Goal: Task Accomplishment & Management: Manage account settings

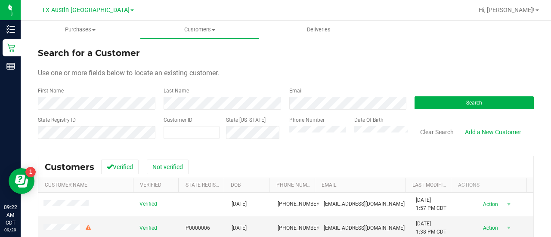
click at [374, 140] on div "Date Of Birth" at bounding box center [378, 131] width 61 height 31
click at [347, 96] on div "Email" at bounding box center [346, 98] width 126 height 23
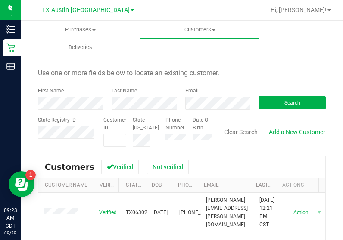
click at [270, 62] on form "Search for a Customer Use one or more fields below to locate an existing custom…" at bounding box center [182, 97] width 288 height 100
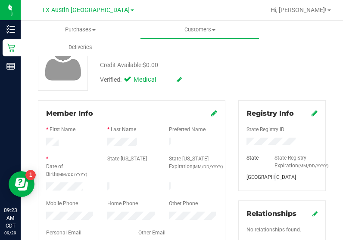
scroll to position [101, 0]
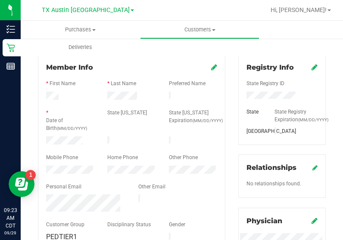
click at [127, 102] on div at bounding box center [131, 105] width 171 height 7
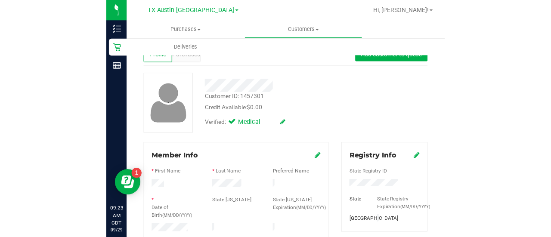
scroll to position [0, 0]
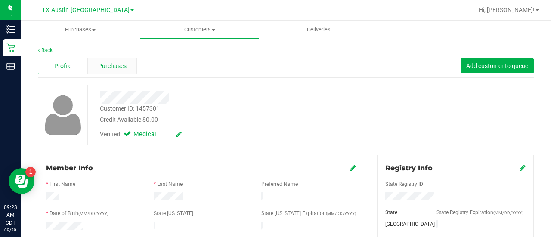
click at [105, 72] on div "Purchases" at bounding box center [112, 66] width 50 height 16
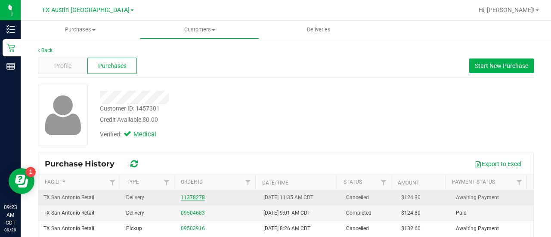
click at [188, 198] on link "11378278" at bounding box center [193, 198] width 24 height 6
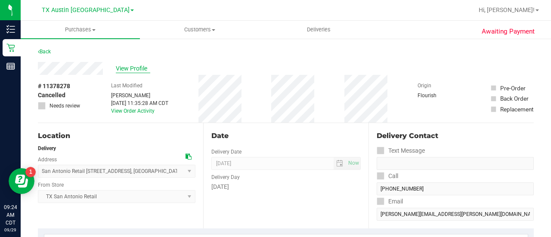
click at [124, 67] on span "View Profile" at bounding box center [133, 68] width 34 height 9
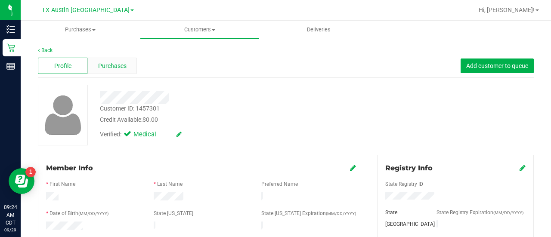
click at [104, 68] on span "Purchases" at bounding box center [112, 66] width 28 height 9
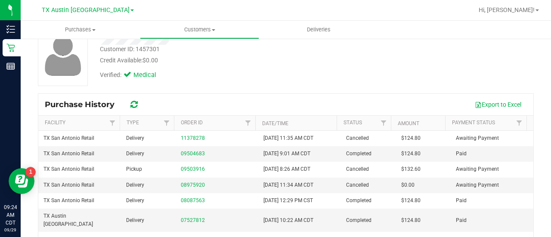
scroll to position [84, 0]
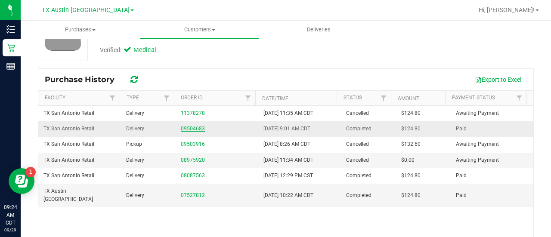
click at [195, 127] on link "09504683" at bounding box center [193, 129] width 24 height 6
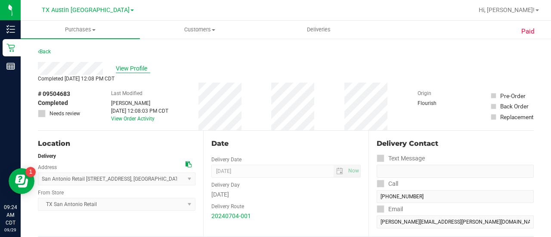
click at [144, 70] on span "View Profile" at bounding box center [133, 68] width 34 height 9
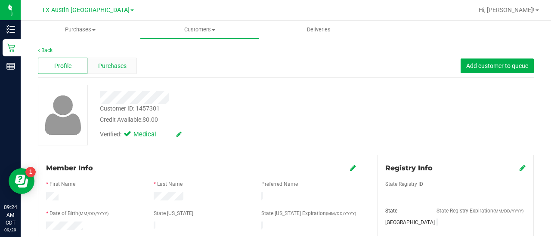
click at [126, 66] on div "Purchases" at bounding box center [112, 66] width 50 height 16
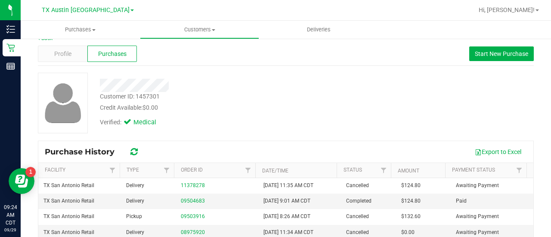
scroll to position [12, 0]
click at [239, 138] on div "Customer ID: 1457301 Credit Available: $0.00 Verified: Medical" at bounding box center [286, 107] width 496 height 68
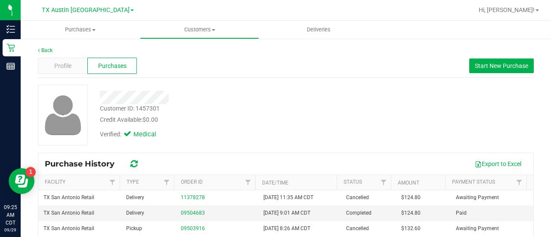
click at [281, 119] on div "Credit Available: $0.00" at bounding box center [221, 119] width 242 height 9
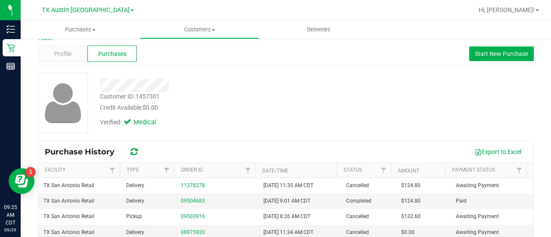
scroll to position [16, 0]
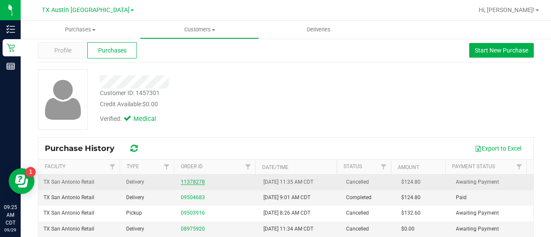
click at [184, 181] on link "11378278" at bounding box center [193, 182] width 24 height 6
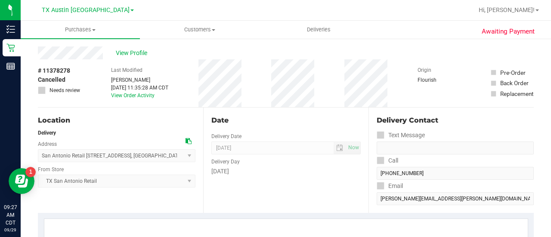
click at [326, 47] on div "View Profile" at bounding box center [286, 53] width 496 height 13
click at [331, 165] on div "Delivery Day" at bounding box center [285, 161] width 149 height 12
click at [225, 203] on div "Date Delivery Date 05/28/2025 Now 05/28/2025 08:00 AM Now Delivery Day Wednesday" at bounding box center [285, 161] width 165 height 106
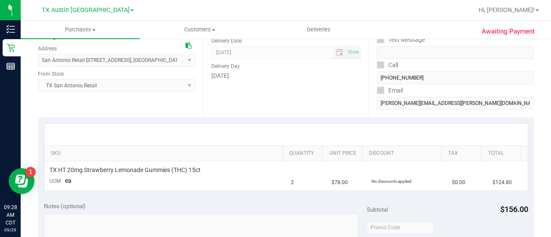
scroll to position [12, 0]
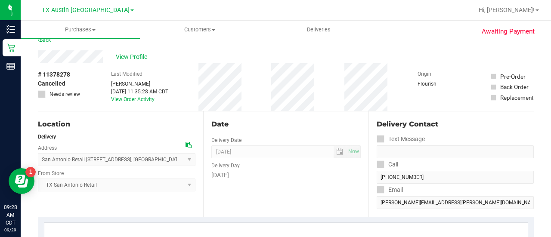
click at [147, 129] on div "Location" at bounding box center [117, 124] width 158 height 10
click at [131, 54] on span "View Profile" at bounding box center [133, 57] width 34 height 9
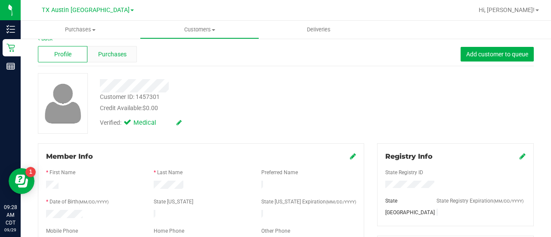
click at [127, 61] on div "Purchases" at bounding box center [112, 54] width 50 height 16
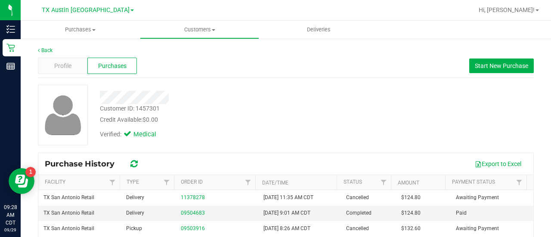
scroll to position [20, 0]
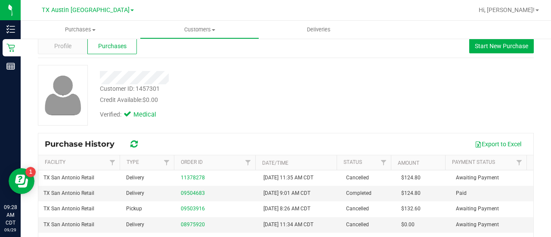
click at [313, 106] on div "Verified: Medical" at bounding box center [220, 114] width 255 height 19
drag, startPoint x: 253, startPoint y: 93, endPoint x: 258, endPoint y: 96, distance: 5.9
click at [258, 96] on div "Customer ID: 1457301 Credit Available: $0.00" at bounding box center [220, 94] width 255 height 20
click at [262, 47] on div "Profile Purchases Start New Purchase" at bounding box center [286, 46] width 496 height 24
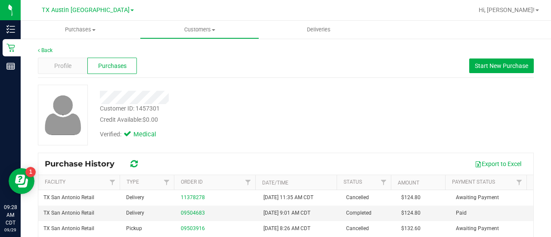
scroll to position [1, 0]
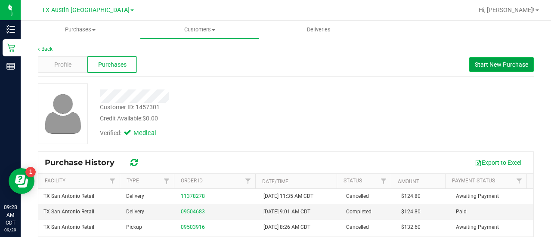
click at [511, 65] on span "Start New Purchase" at bounding box center [501, 64] width 53 height 7
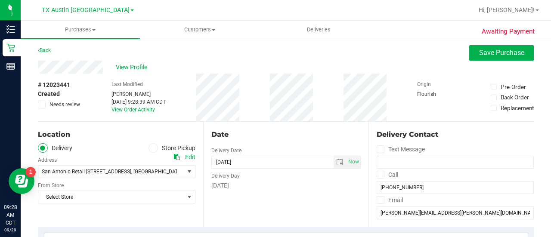
click at [288, 196] on div "Date Delivery Date 09/29/2025 Now 09/29/2025 09:28 AM Now Delivery Day Monday" at bounding box center [285, 175] width 165 height 106
click at [289, 206] on div "Date Delivery Date 09/29/2025 Now 09/29/2025 09:28 AM Now Delivery Day Monday" at bounding box center [285, 175] width 165 height 106
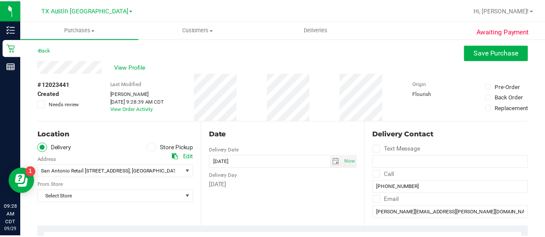
scroll to position [97, 0]
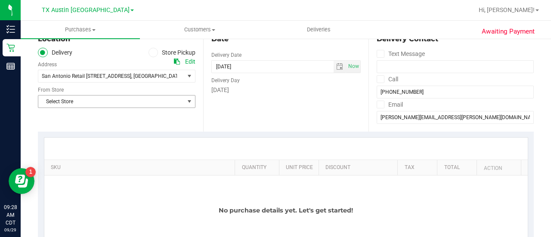
click at [90, 99] on span "Select Store" at bounding box center [111, 102] width 146 height 12
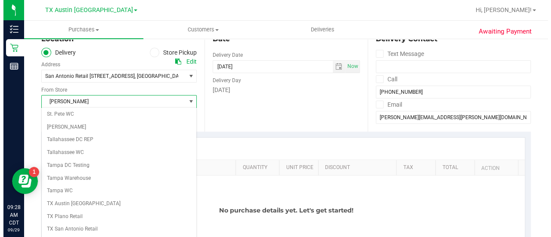
scroll to position [609, 0]
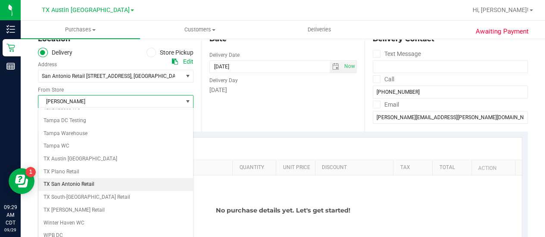
click at [98, 178] on li "TX San Antonio Retail" at bounding box center [115, 184] width 155 height 13
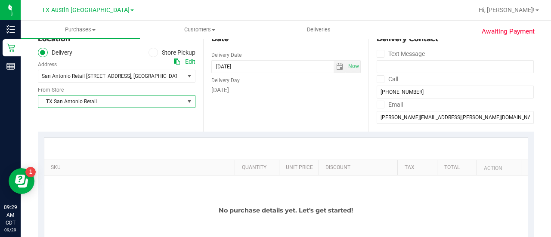
drag, startPoint x: 258, startPoint y: 106, endPoint x: 308, endPoint y: 94, distance: 51.2
click at [258, 106] on div "Date Delivery Date 09/29/2025 Now 09/29/2025 09:28 AM Now Delivery Day Monday" at bounding box center [285, 79] width 165 height 106
click at [337, 67] on span "select" at bounding box center [339, 66] width 7 height 7
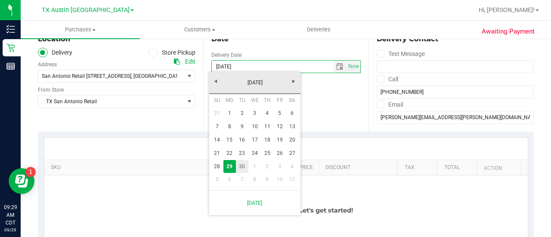
click at [246, 162] on link "30" at bounding box center [242, 166] width 12 height 13
type input "09/30/2025"
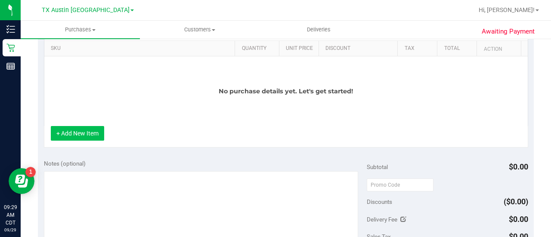
click at [77, 135] on button "+ Add New Item" at bounding box center [77, 133] width 53 height 15
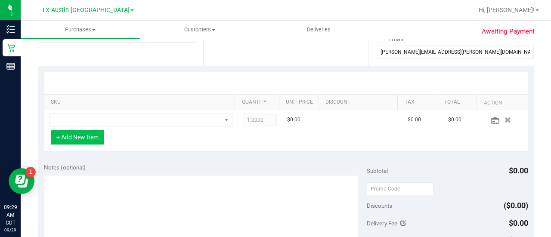
scroll to position [156, 0]
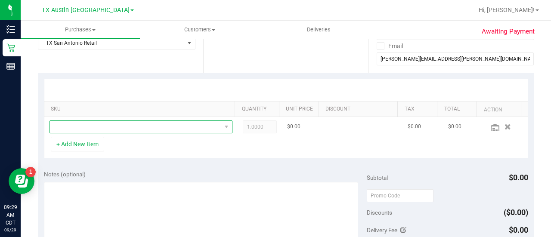
click at [177, 126] on span "NO DATA FOUND" at bounding box center [135, 127] width 171 height 12
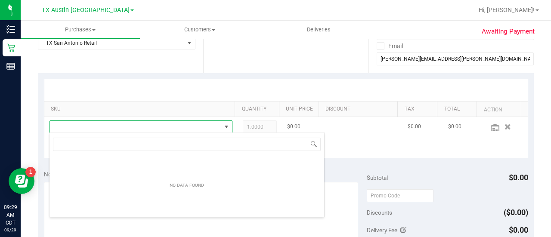
scroll to position [12, 174]
type input "straw"
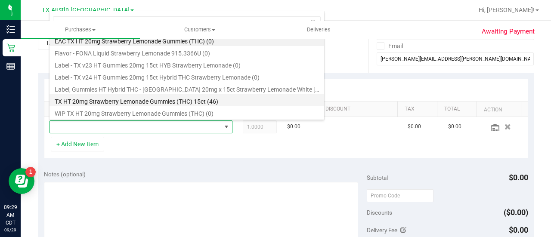
click at [229, 103] on li "TX HT 20mg Strawberry Lemonade Gummies (THC) 15ct (46)" at bounding box center [187, 100] width 275 height 12
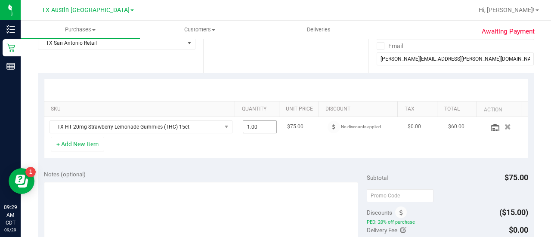
click at [251, 126] on span "1.00 1" at bounding box center [260, 127] width 34 height 13
type input "2"
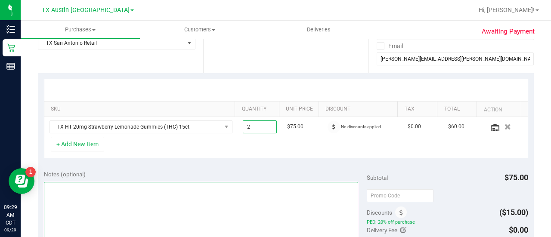
click at [255, 211] on textarea at bounding box center [201, 223] width 314 height 83
type input "2.00"
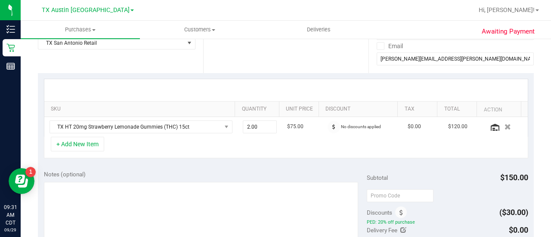
click at [183, 179] on div "Notes (optional)" at bounding box center [205, 218] width 323 height 96
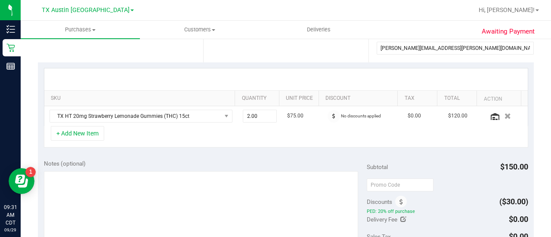
scroll to position [171, 0]
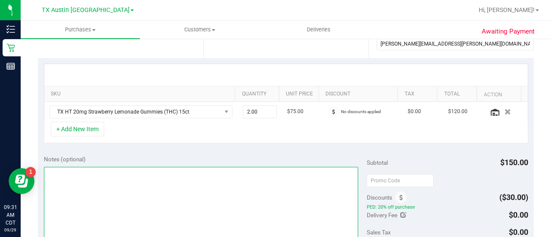
click at [153, 181] on textarea at bounding box center [201, 208] width 314 height 83
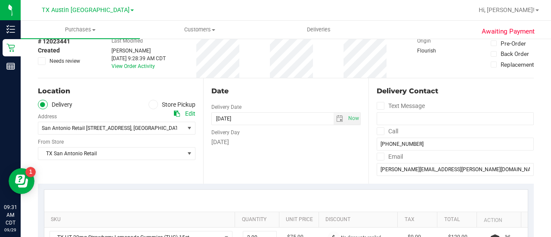
scroll to position [43, 0]
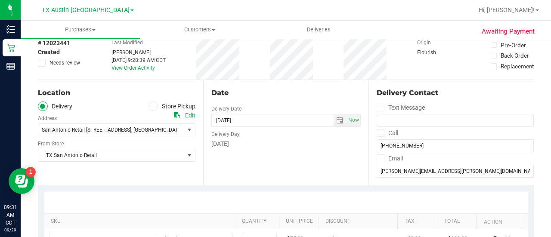
type textarea "SAN PU 9/30 CCLM9/29"
click at [130, 171] on div "Location Delivery Store Pickup Address Edit San Antonio Retail 18720 Stone Oak …" at bounding box center [120, 133] width 165 height 106
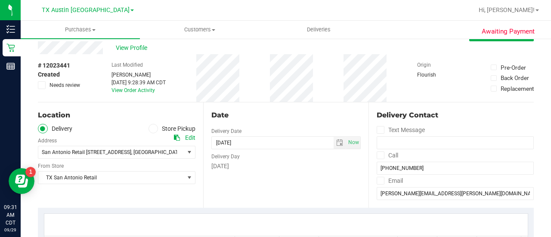
scroll to position [16, 0]
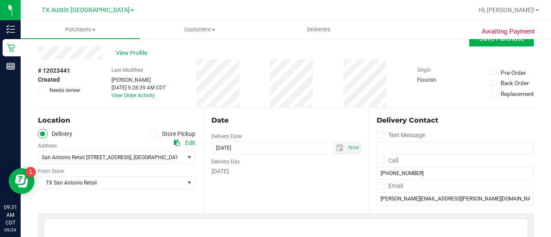
click at [323, 104] on div "# 12023441 Created Needs review Last Modified Lauren Myers Sep 29, 2025 9:28:39…" at bounding box center [286, 83] width 496 height 48
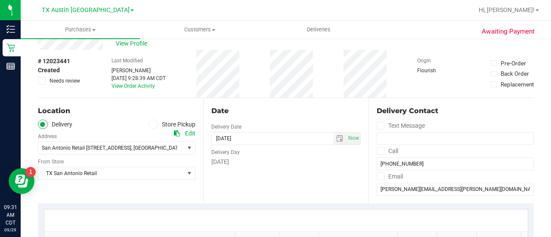
scroll to position [50, 0]
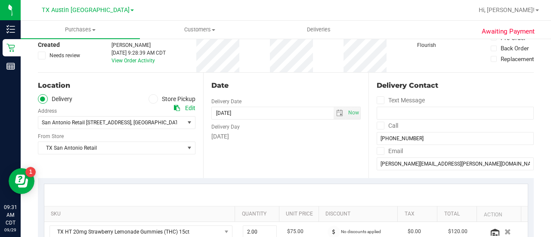
click at [187, 187] on div at bounding box center [286, 195] width 484 height 22
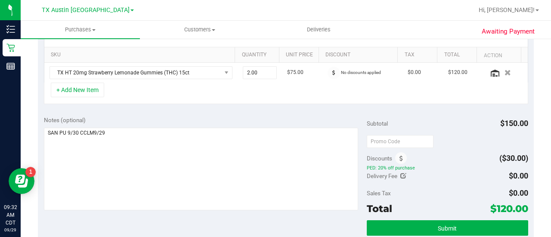
scroll to position [246, 0]
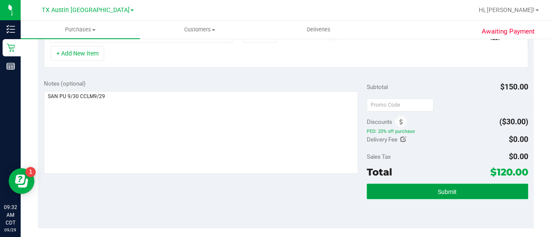
click at [374, 191] on button "Submit" at bounding box center [448, 192] width 162 height 16
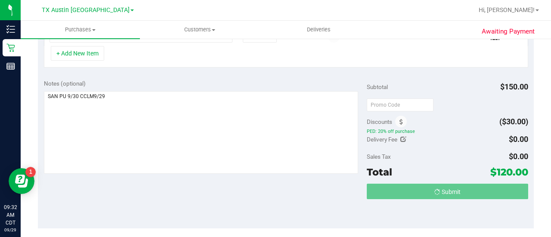
scroll to position [248, 0]
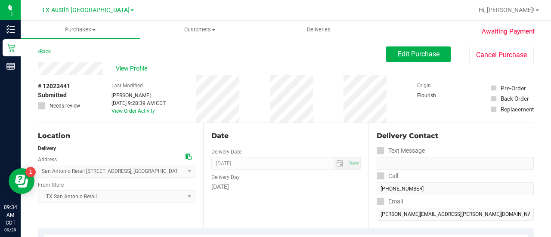
click at [131, 63] on div "View Profile" at bounding box center [212, 68] width 348 height 13
click at [133, 69] on span "View Profile" at bounding box center [133, 68] width 34 height 9
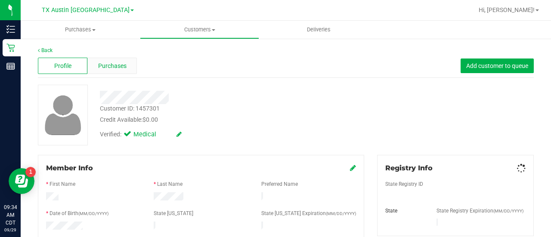
click at [115, 63] on span "Purchases" at bounding box center [112, 66] width 28 height 9
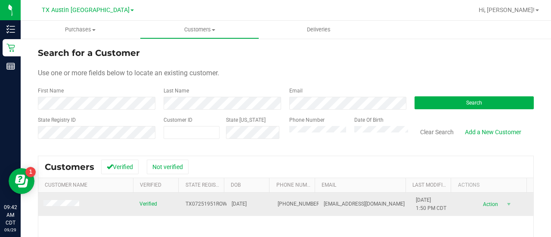
click at [68, 210] on td at bounding box center [86, 204] width 96 height 23
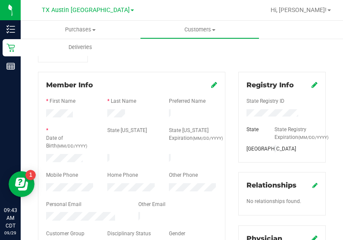
scroll to position [98, 0]
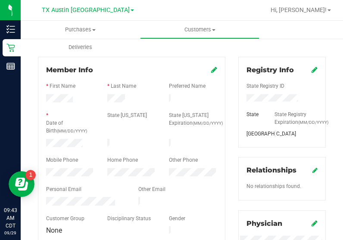
click at [113, 103] on div at bounding box center [131, 99] width 61 height 10
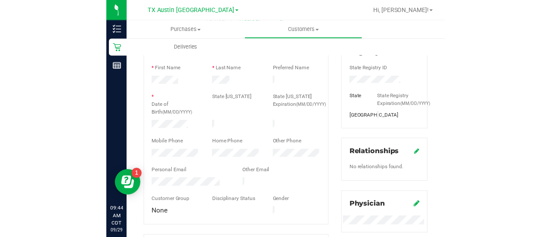
scroll to position [0, 0]
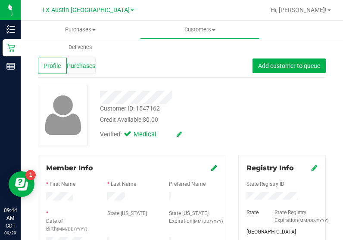
click at [87, 72] on div "Purchases" at bounding box center [81, 66] width 29 height 16
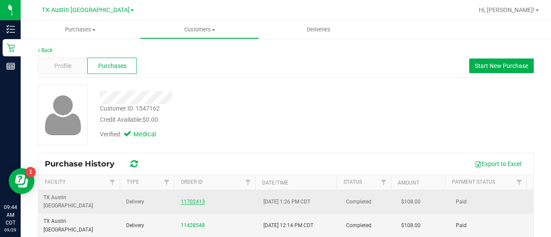
click at [189, 199] on link "11702413" at bounding box center [193, 202] width 24 height 6
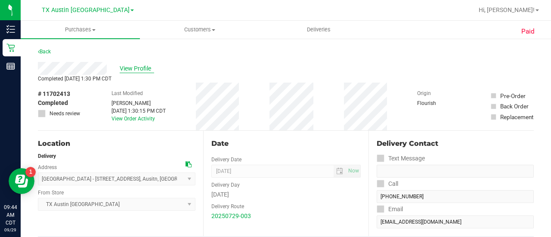
click at [139, 66] on span "View Profile" at bounding box center [137, 68] width 34 height 9
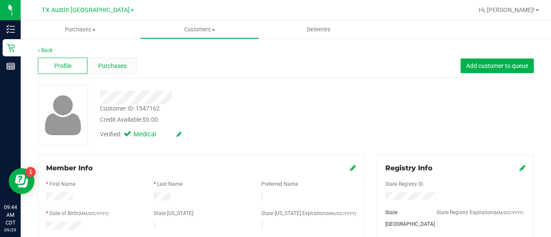
click at [124, 69] on span "Purchases" at bounding box center [112, 66] width 28 height 9
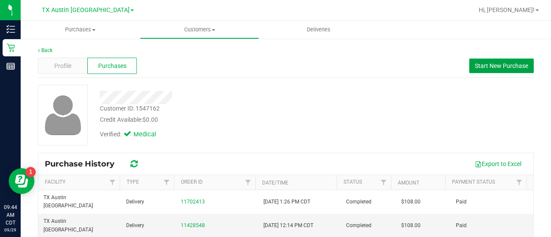
click at [480, 71] on button "Start New Purchase" at bounding box center [502, 66] width 65 height 15
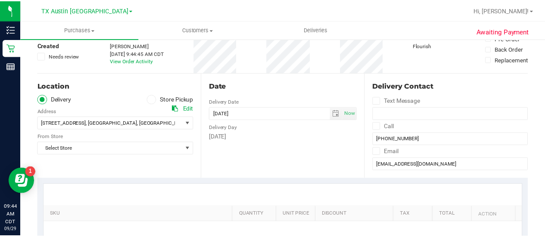
scroll to position [71, 0]
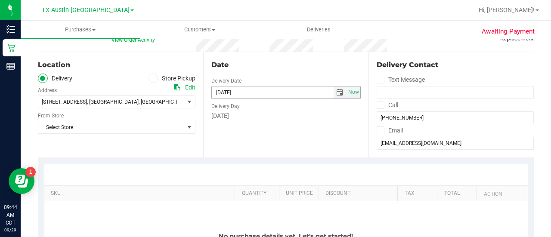
click at [336, 91] on span "select" at bounding box center [339, 92] width 7 height 7
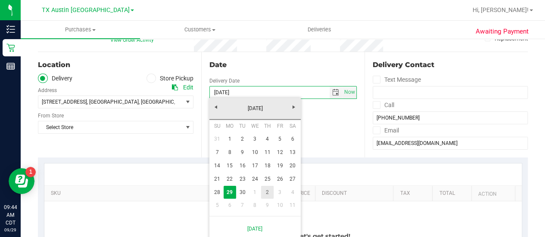
click at [265, 192] on link "2" at bounding box center [267, 192] width 12 height 13
type input "10/02/2025"
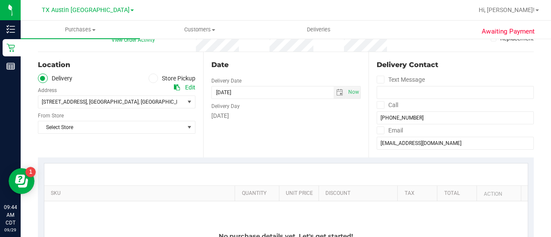
click at [181, 143] on div "Location Delivery Store Pickup Address Edit 7105 E. Riverside Dr , Austin , TX …" at bounding box center [120, 105] width 165 height 106
click at [132, 134] on div "Location Delivery Store Pickup Address Edit 7105 E. Riverside Dr , Austin , TX …" at bounding box center [120, 105] width 165 height 106
click at [134, 102] on span "7105 E. Riverside Dr , Austin , TX 78741" at bounding box center [107, 102] width 139 height 12
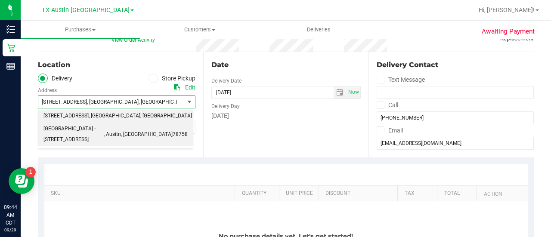
click at [121, 129] on span ", Ausitn" at bounding box center [112, 134] width 17 height 11
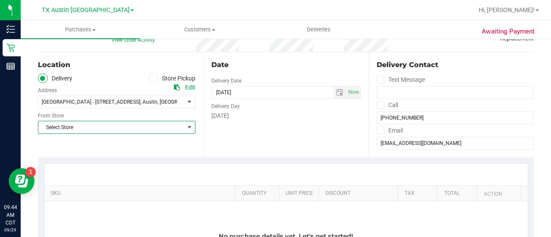
click at [155, 126] on span "Select Store" at bounding box center [111, 127] width 146 height 12
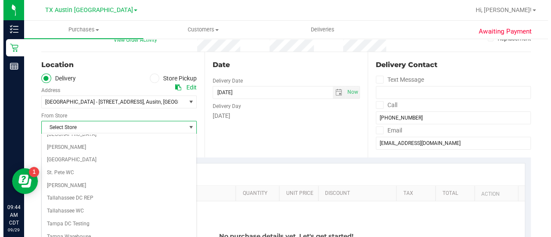
scroll to position [609, 0]
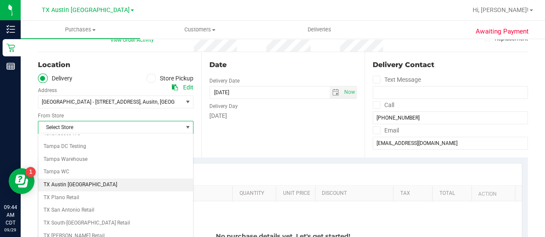
click at [67, 179] on li "TX Austin [GEOGRAPHIC_DATA]" at bounding box center [115, 185] width 155 height 13
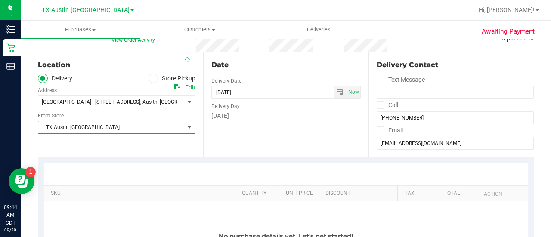
click at [196, 166] on div at bounding box center [286, 175] width 484 height 22
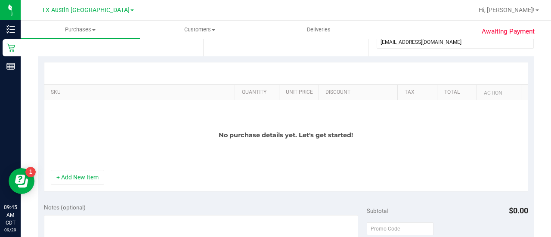
scroll to position [174, 0]
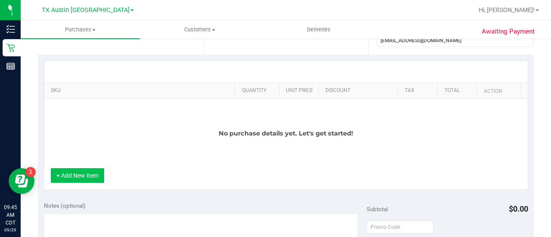
click at [81, 171] on button "+ Add New Item" at bounding box center [77, 175] width 53 height 15
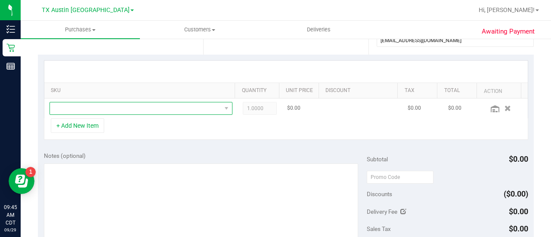
click at [152, 111] on span "NO DATA FOUND" at bounding box center [135, 109] width 171 height 12
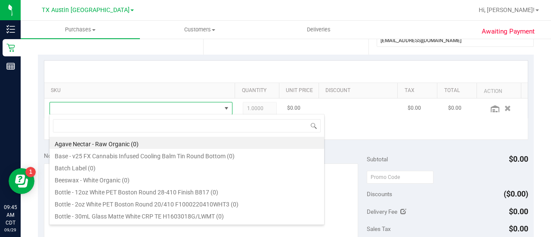
scroll to position [12, 174]
type input "p"
type input "orange dream"
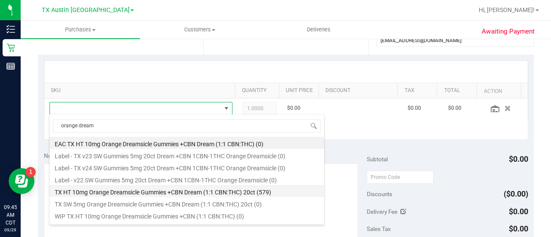
click at [266, 193] on li "TX HT 10mg Orange Dreamsicle Gummies +CBN Dream (1:1 CBN:THC) 20ct (579)" at bounding box center [187, 191] width 275 height 12
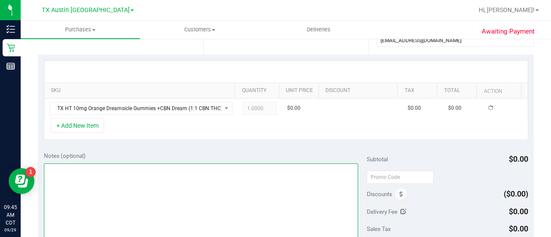
click at [273, 165] on textarea at bounding box center [201, 205] width 314 height 83
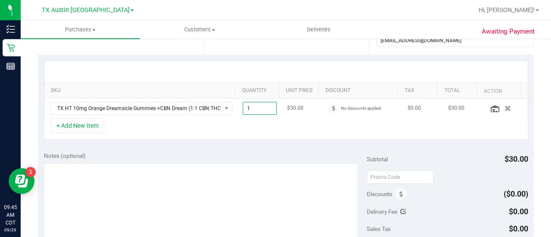
click at [255, 111] on span "1.00 1" at bounding box center [260, 108] width 34 height 13
type input "4"
type input "4.00"
click at [245, 124] on div "+ Add New Item" at bounding box center [286, 129] width 485 height 22
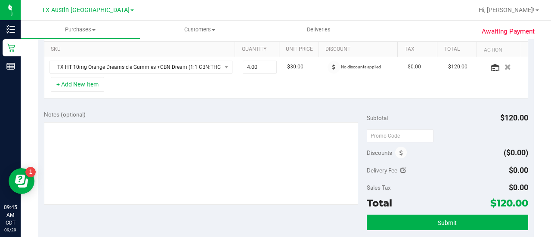
click at [159, 106] on div "Notes (optional) Subtotal $120.00 Discounts ($0.00) Delivery Fee $0.00 Sales Ta…" at bounding box center [286, 182] width 496 height 155
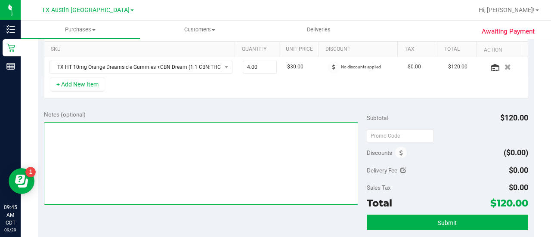
click at [162, 152] on textarea at bounding box center [201, 163] width 314 height 83
click at [140, 182] on textarea at bounding box center [201, 163] width 314 height 83
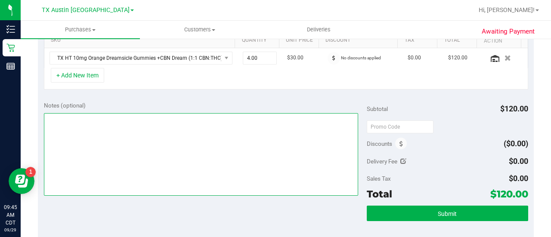
scroll to position [214, 0]
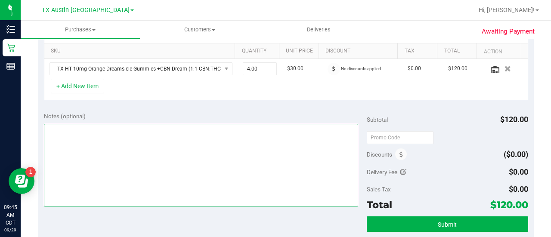
click at [276, 181] on textarea at bounding box center [201, 165] width 314 height 83
click at [165, 124] on textarea at bounding box center [201, 165] width 314 height 83
click at [165, 129] on textarea at bounding box center [201, 165] width 314 height 83
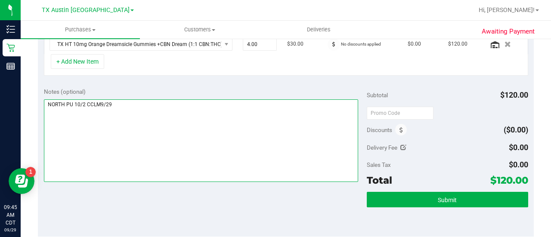
scroll to position [221, 0]
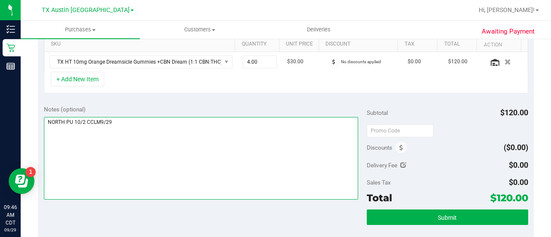
type textarea "NORTH PU 10/2 CCLM9/29"
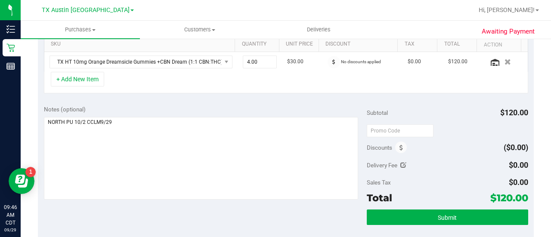
click at [403, 226] on div "Submit" at bounding box center [448, 229] width 162 height 39
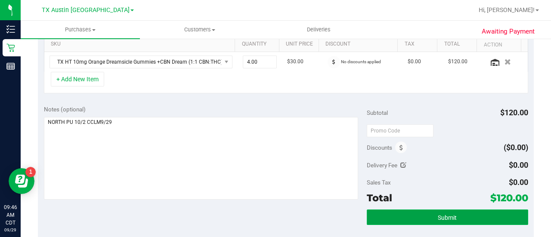
click at [404, 219] on button "Submit" at bounding box center [448, 218] width 162 height 16
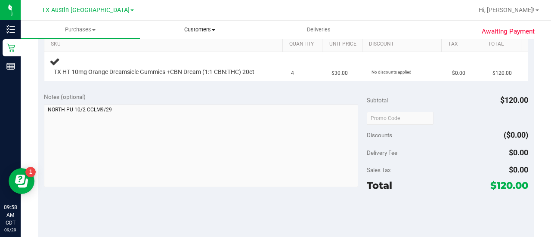
click at [210, 30] on span "Customers" at bounding box center [199, 30] width 118 height 8
click at [162, 51] on span "All customers" at bounding box center [171, 51] width 62 height 7
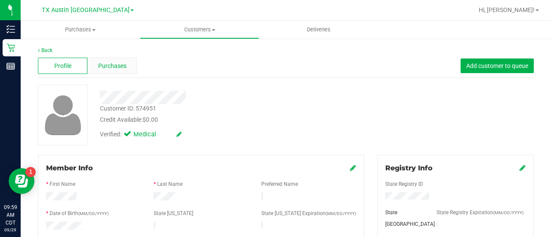
click at [109, 69] on div "Purchases" at bounding box center [112, 66] width 50 height 16
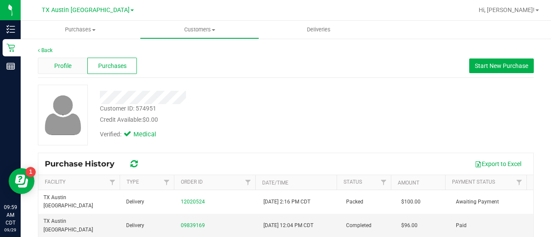
click at [63, 59] on div "Profile" at bounding box center [63, 66] width 50 height 16
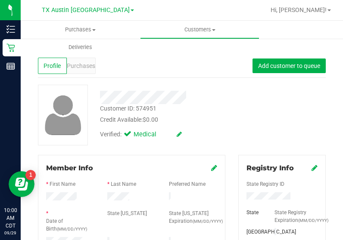
drag, startPoint x: 272, startPoint y: 103, endPoint x: 291, endPoint y: 3, distance: 101.7
click at [272, 103] on div "Customer ID: 574951 Credit Available: $0.00 Verified: Medical" at bounding box center [181, 115] width 301 height 61
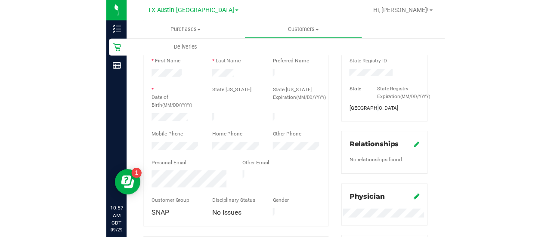
scroll to position [125, 0]
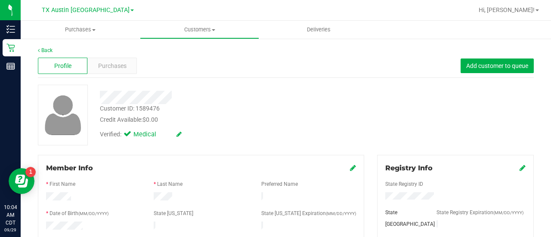
click at [368, 123] on div "Customer ID: 1589476 Credit Available: $0.00 Verified: Medical" at bounding box center [285, 115] width 509 height 61
click at [204, 116] on div "Credit Available: $0.00" at bounding box center [221, 119] width 242 height 9
click at [107, 65] on span "Purchases" at bounding box center [112, 66] width 28 height 9
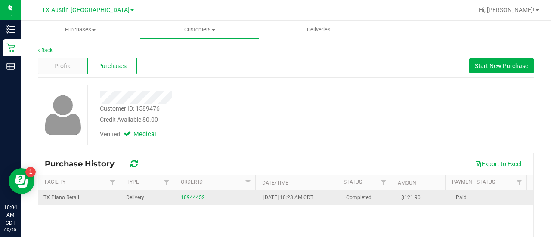
click at [196, 196] on link "10944452" at bounding box center [193, 198] width 24 height 6
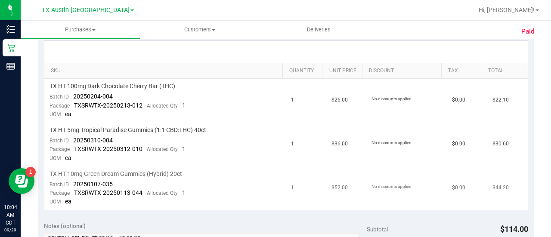
scroll to position [209, 0]
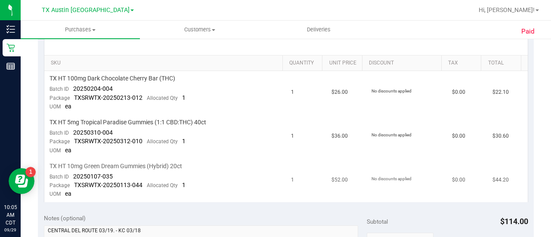
click at [158, 168] on td "TX HT 10mg Green Dream Gummies (Hybrid) 20ct Batch ID 20250107-035 Package TXSR…" at bounding box center [165, 181] width 242 height 44
click at [174, 131] on td "TX HT 5mg Tropical Paradise Gummies (1:1 CBD:THC) 40ct Batch ID 20250310-004 Pa…" at bounding box center [165, 137] width 242 height 44
click at [124, 75] on span "TX HT 100mg Dark Chocolate Cherry Bar (THC)" at bounding box center [113, 79] width 126 height 8
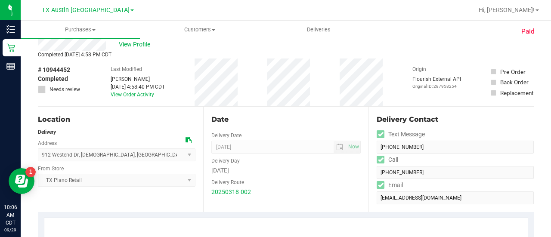
scroll to position [22, 0]
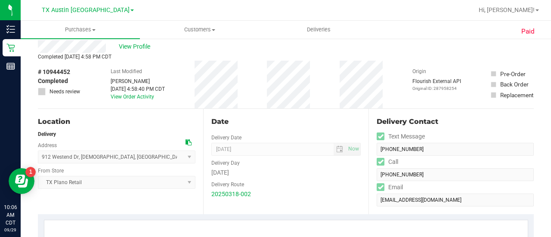
click at [156, 104] on div "Last Modified Richard Ritz Mar 19, 2025 4:58:40 PM CDT View Order Activity" at bounding box center [138, 85] width 54 height 48
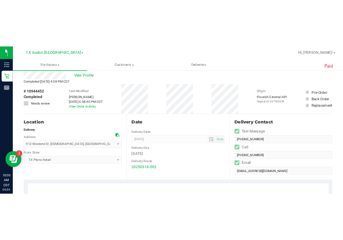
scroll to position [0, 0]
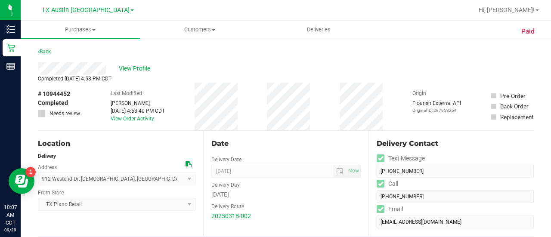
click at [314, 74] on div "View Profile Completed Mar 19, 2025 4:58 PM CDT # 10944452 Completed Needs revi…" at bounding box center [286, 96] width 496 height 69
click at [131, 66] on span "View Profile" at bounding box center [136, 68] width 34 height 9
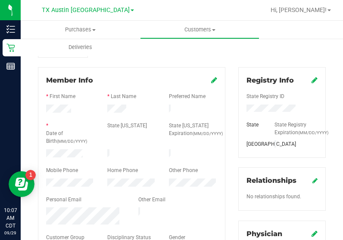
scroll to position [111, 0]
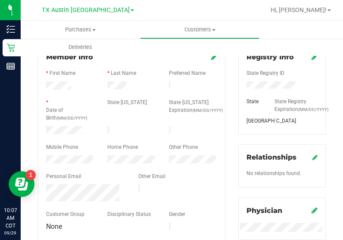
click at [67, 121] on div "* Date of Birth (MM/DD/YYYY)" at bounding box center [70, 111] width 61 height 25
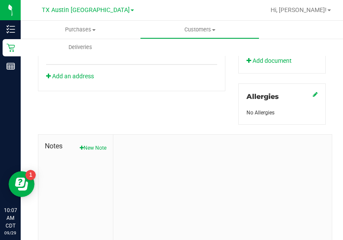
scroll to position [396, 0]
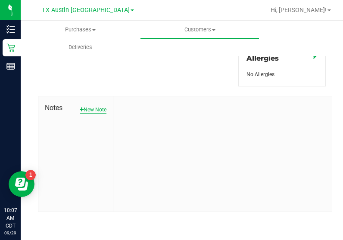
click at [99, 111] on button "New Note" at bounding box center [93, 110] width 27 height 8
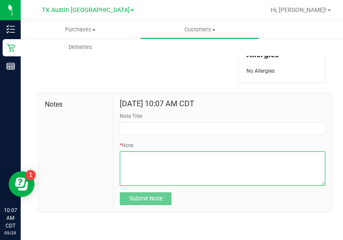
click at [160, 167] on textarea "* Note" at bounding box center [222, 169] width 205 height 34
paste textarea "Patient Name: Jennifer Nicole Vasek Address: 912 Westend Drive Temple, TX, 7650…"
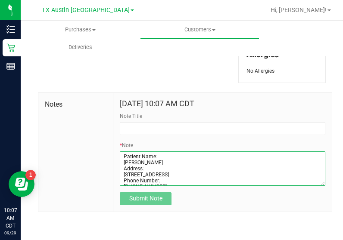
scroll to position [36, 0]
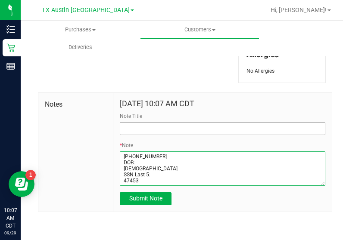
type textarea "Patient Name: Jennifer Nicole Vasek Address: 912 Westend Drive Temple, TX, 7650…"
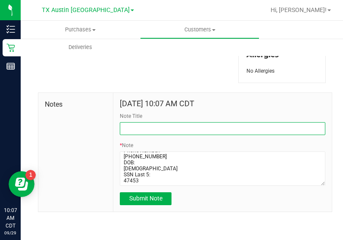
click at [167, 130] on input "Note Title" at bounding box center [222, 128] width 205 height 13
type input "CURT."
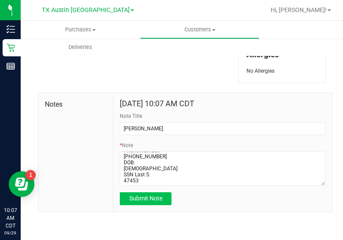
click at [149, 197] on form "Sep 29, 2025 10:07 AM CDT Note Title CURT. * Note Submit Note" at bounding box center [222, 153] width 205 height 106
click at [149, 201] on span "Submit Note" at bounding box center [145, 198] width 33 height 7
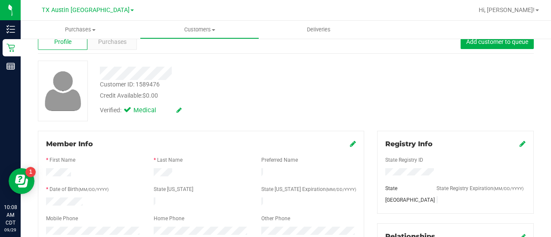
scroll to position [1, 0]
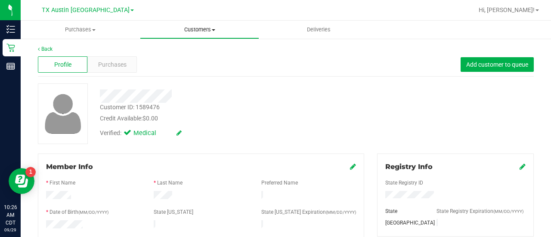
click at [193, 34] on uib-tab-heading "Customers All customers Add a new customer All physicians" at bounding box center [199, 29] width 118 height 17
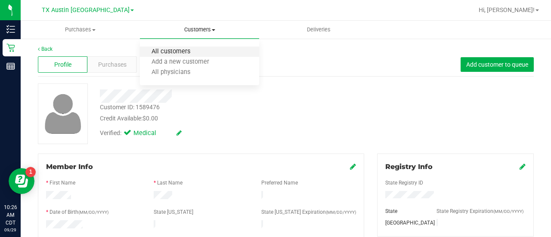
click at [186, 50] on span "All customers" at bounding box center [171, 51] width 62 height 7
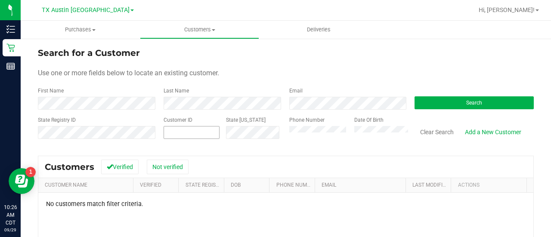
click at [195, 131] on div "State Registry ID Customer ID State ID Phone Number Date Of Birth Clear Search …" at bounding box center [286, 131] width 496 height 31
click at [273, 118] on div "State [US_STATE]" at bounding box center [251, 131] width 63 height 31
click at [263, 53] on div "Search for a Customer" at bounding box center [286, 53] width 496 height 13
click at [275, 78] on form "Search for a Customer Use one or more fields below to locate an existing custom…" at bounding box center [286, 97] width 496 height 100
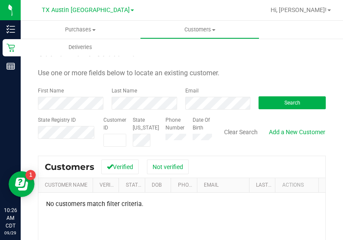
click at [282, 63] on form "Search for a Customer Use one or more fields below to locate an existing custom…" at bounding box center [182, 97] width 288 height 100
click at [277, 146] on div "Add a New Customer" at bounding box center [297, 136] width 68 height 22
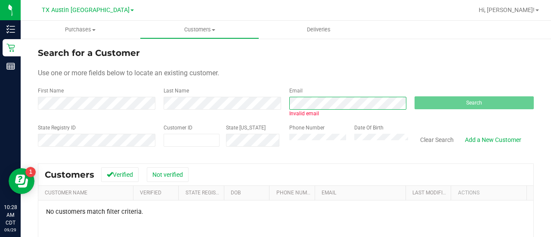
click at [263, 102] on div "First Name Last Name Email Invalid email Search" at bounding box center [286, 102] width 496 height 31
click at [270, 108] on div "First Name Last Name Email Invalid email Search" at bounding box center [286, 102] width 496 height 31
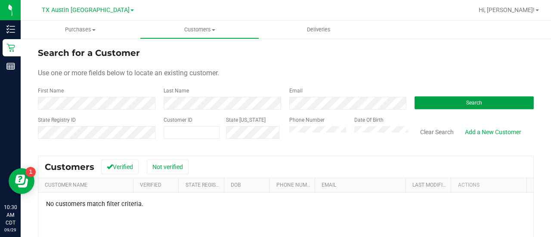
click at [426, 105] on button "Search" at bounding box center [474, 102] width 119 height 13
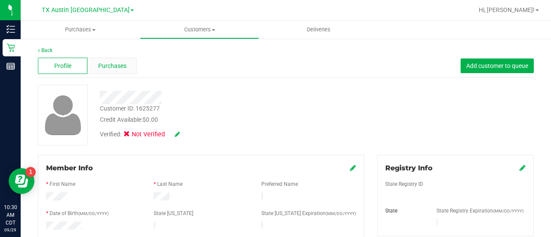
click at [118, 65] on span "Purchases" at bounding box center [112, 66] width 28 height 9
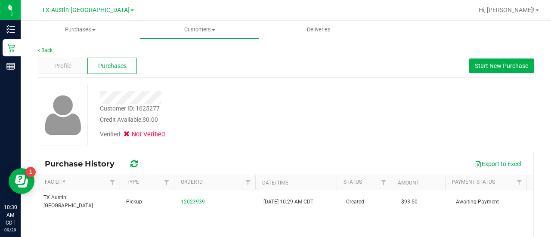
scroll to position [25, 0]
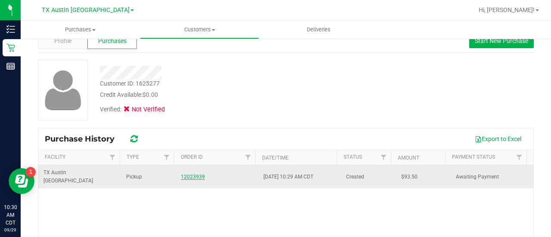
click at [185, 174] on link "12023939" at bounding box center [193, 177] width 24 height 6
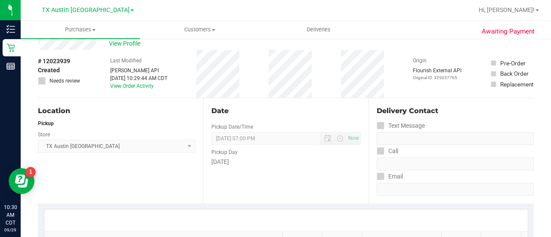
drag, startPoint x: 178, startPoint y: 169, endPoint x: 177, endPoint y: 162, distance: 6.5
click at [178, 169] on div "Location Pickup Store TX Austin DC Select Store Bonita Springs WC Boynton Beach…" at bounding box center [120, 151] width 165 height 106
click at [131, 46] on span "View Profile" at bounding box center [126, 43] width 34 height 9
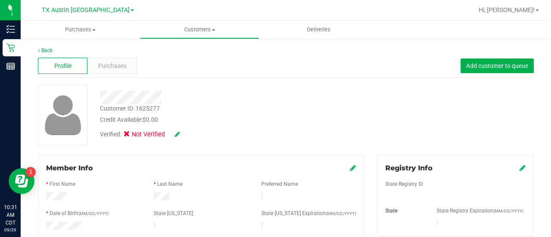
click at [321, 95] on div at bounding box center [220, 97] width 255 height 13
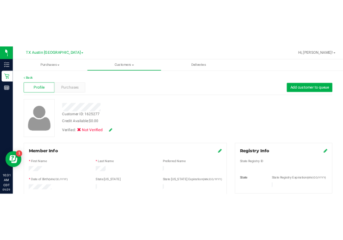
scroll to position [373, 0]
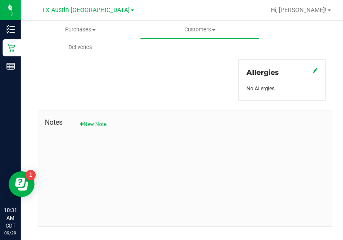
drag, startPoint x: 550, startPoint y: 2, endPoint x: 302, endPoint y: 66, distance: 256.3
click at [302, 68] on div "Allergies" at bounding box center [281, 76] width 71 height 17
drag, startPoint x: 302, startPoint y: 66, endPoint x: 368, endPoint y: 68, distance: 66.8
click at [343, 68] on html "Inventory Retail Reports 10:31 AM CDT 09/29/2025 09/29 TX Austin DC Hi, Lauren!…" at bounding box center [171, 120] width 343 height 240
click at [98, 121] on button "New Note" at bounding box center [93, 125] width 27 height 8
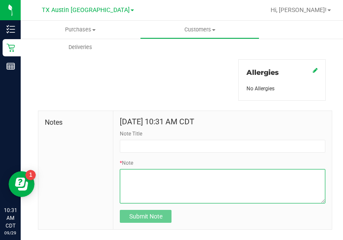
click at [210, 184] on textarea "* Note" at bounding box center [222, 186] width 205 height 34
paste textarea "Crystal Mohr Address: 4410 Sooner St. Lot 72 Austin, TX, 78734 Phone Number: (7…"
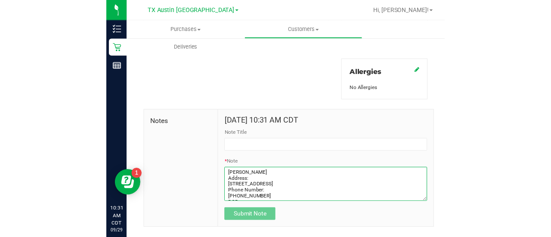
scroll to position [30, 0]
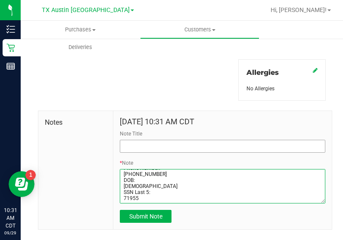
type textarea "Crystal Mohr Address: 4410 Sooner St. Lot 72 Austin, TX, 78734 Phone Number: (7…"
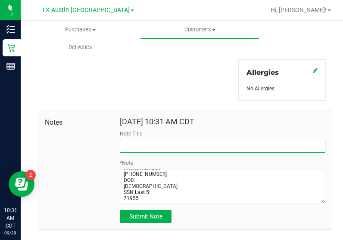
click at [211, 144] on input "Note Title" at bounding box center [222, 146] width 205 height 13
type input "CURT."
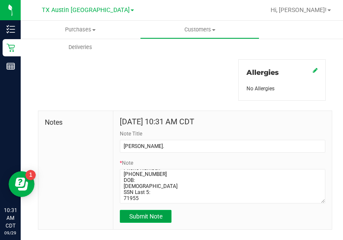
click at [152, 216] on span "Submit Note" at bounding box center [145, 216] width 33 height 7
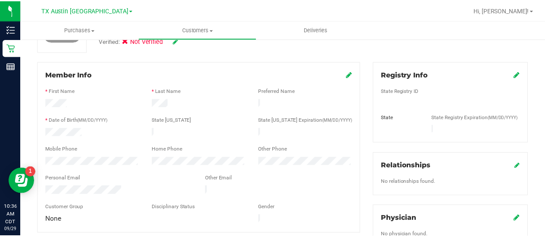
scroll to position [91, 0]
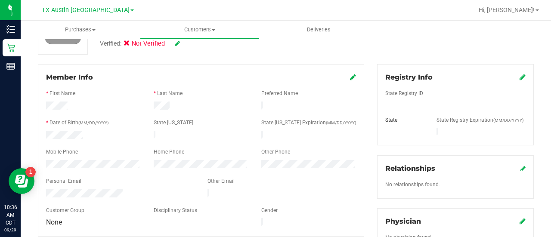
click at [520, 79] on icon at bounding box center [523, 77] width 6 height 7
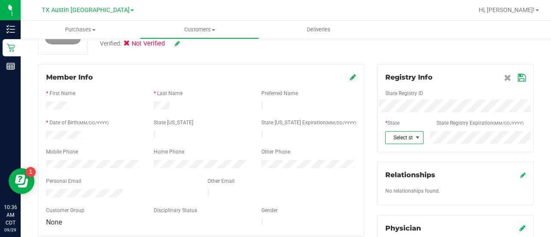
click at [402, 132] on span "Select state" at bounding box center [399, 138] width 27 height 12
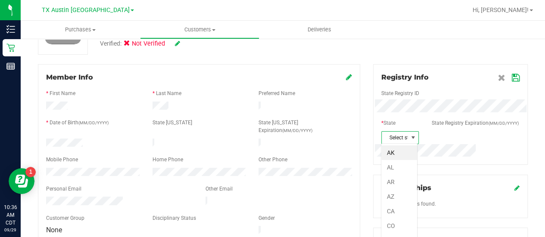
scroll to position [43062, 43038]
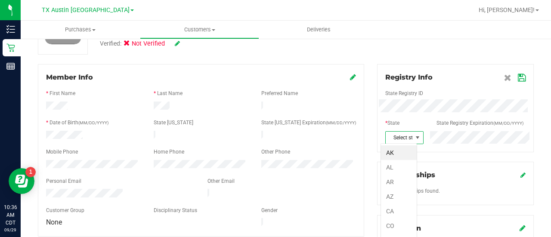
click at [401, 144] on div "Registry Info State Registry ID * State State Registry Expiration (MM/DD/YYYY) …" at bounding box center [455, 108] width 157 height 88
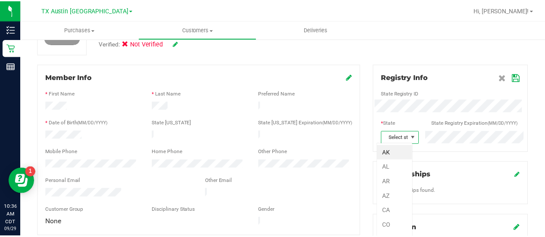
scroll to position [0, 0]
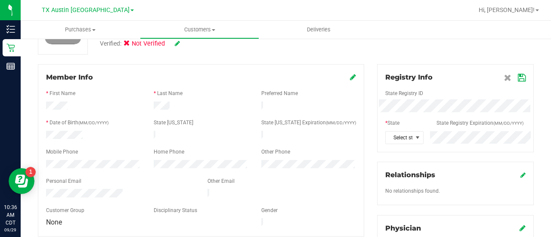
click at [401, 144] on div "Registry Info State Registry ID * State State Registry Expiration (MM/DD/YYYY) …" at bounding box center [455, 108] width 157 height 88
click at [401, 140] on span "Select state" at bounding box center [399, 138] width 27 height 12
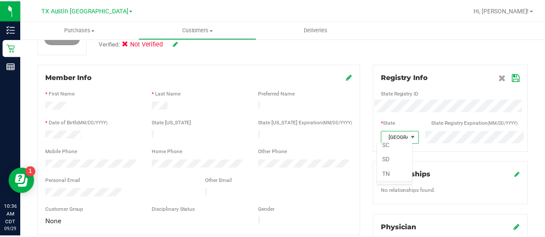
scroll to position [43062, 43038]
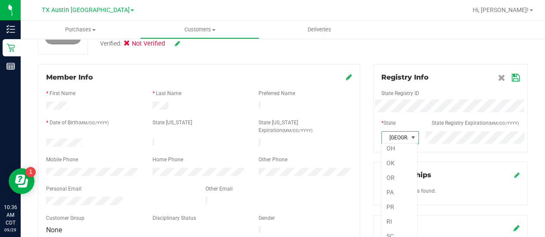
click at [512, 80] on icon at bounding box center [516, 78] width 8 height 7
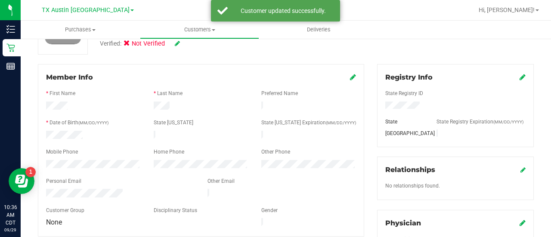
scroll to position [0, 0]
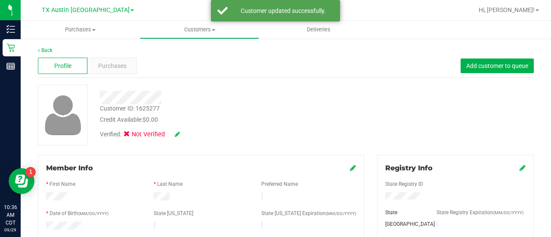
click at [178, 139] on div "Verified: Not Verified" at bounding box center [220, 133] width 255 height 19
click at [177, 134] on icon at bounding box center [177, 134] width 5 height 6
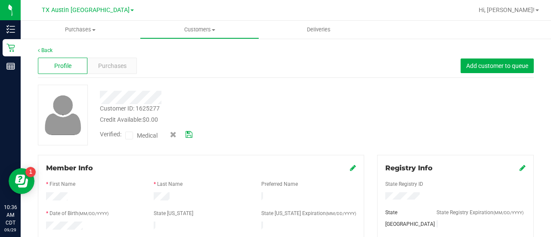
click at [137, 138] on span "Medical" at bounding box center [149, 135] width 25 height 9
click at [0, 0] on input "Medical" at bounding box center [0, 0] width 0 height 0
click at [190, 134] on icon at bounding box center [189, 135] width 7 height 6
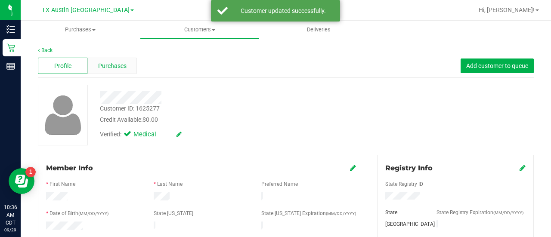
click at [94, 65] on div "Purchases" at bounding box center [112, 66] width 50 height 16
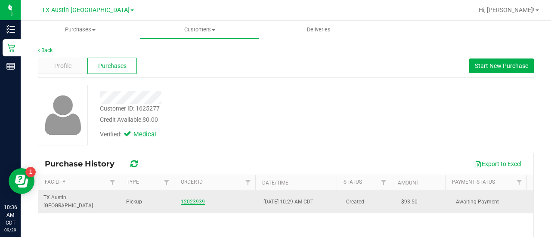
click at [194, 199] on link "12023939" at bounding box center [193, 202] width 24 height 6
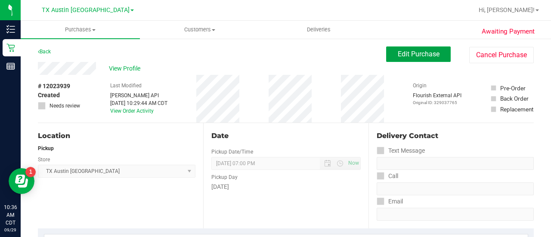
click at [423, 60] on button "Edit Purchase" at bounding box center [418, 55] width 65 height 16
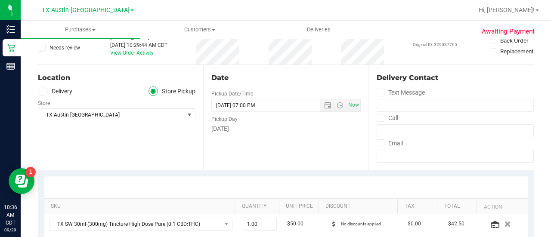
click at [39, 91] on span at bounding box center [43, 92] width 10 height 10
click at [0, 0] on input "Delivery" at bounding box center [0, 0] width 0 height 0
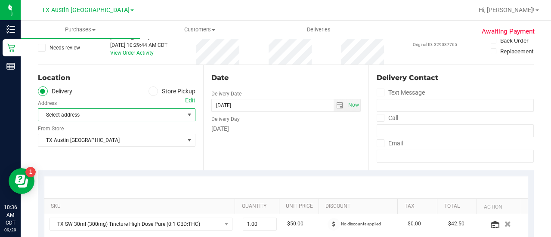
click at [96, 111] on span "Select address" at bounding box center [107, 115] width 139 height 12
click at [187, 101] on div "Edit" at bounding box center [190, 100] width 10 height 9
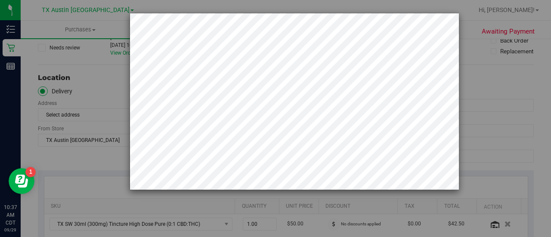
click at [121, 87] on div at bounding box center [279, 101] width 361 height 177
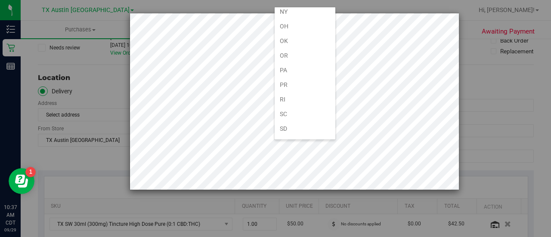
scroll to position [517, 0]
click at [310, 136] on li "[GEOGRAPHIC_DATA]" at bounding box center [305, 143] width 61 height 15
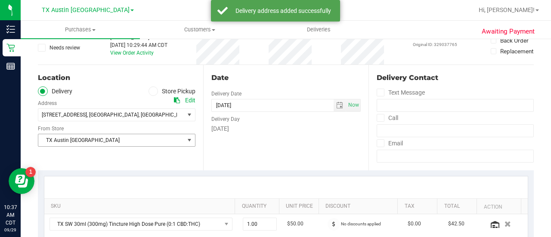
click at [168, 134] on span "TX Austin [GEOGRAPHIC_DATA]" at bounding box center [117, 140] width 158 height 13
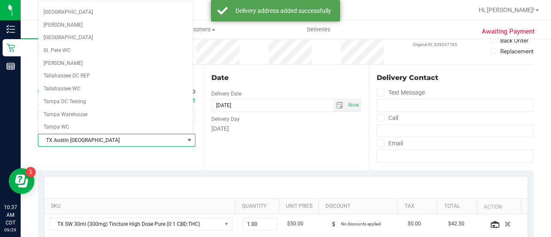
scroll to position [609, 0]
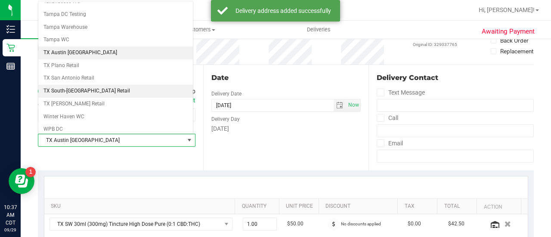
click at [103, 85] on li "TX South-[GEOGRAPHIC_DATA] Retail" at bounding box center [115, 91] width 155 height 13
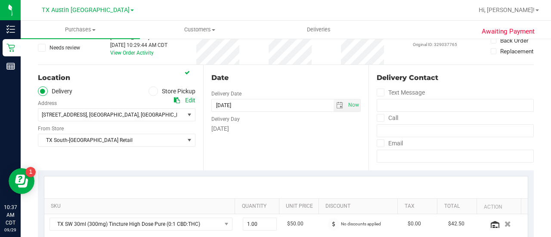
click at [230, 130] on div "Monday" at bounding box center [285, 128] width 149 height 9
click at [336, 107] on span "select" at bounding box center [339, 105] width 7 height 7
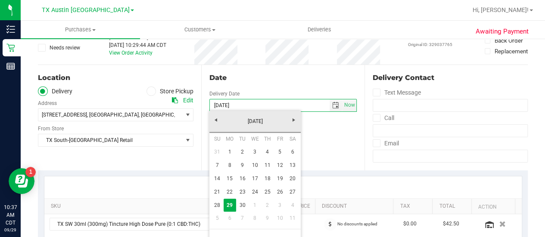
click at [332, 160] on div "Date Delivery Date 09/29/2025 Now 09/29/2025 07:00 PM Now Delivery Day Monday" at bounding box center [282, 118] width 163 height 106
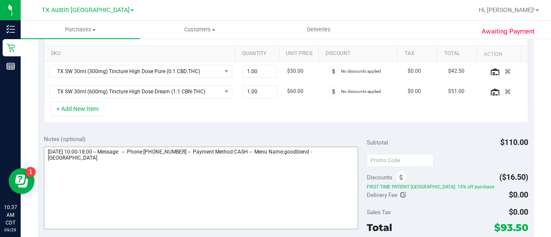
scroll to position [212, 0]
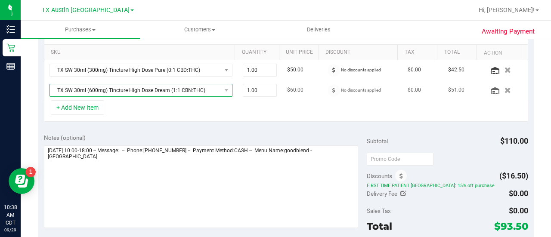
click at [147, 93] on span "TX SW 30ml (600mg) Tincture High Dose Dream (1:1 CBN:THC)" at bounding box center [135, 90] width 171 height 12
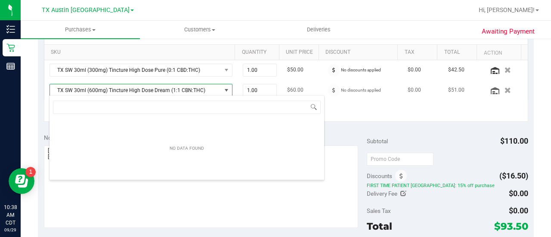
scroll to position [12, 174]
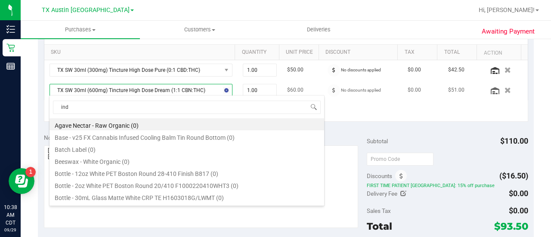
type input "indi"
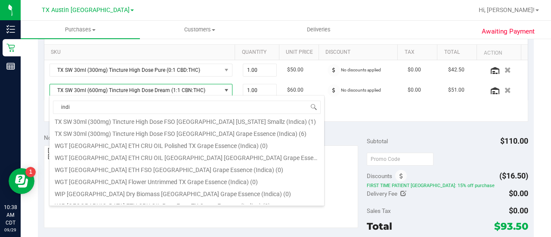
scroll to position [134, 0]
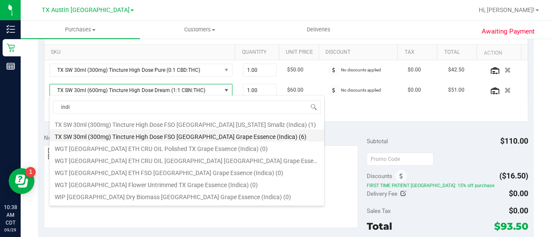
click at [216, 134] on li "TX SW 30ml (300mg) Tincture High Dose FSO TX Grape Essence (Indica) (6)" at bounding box center [187, 136] width 275 height 12
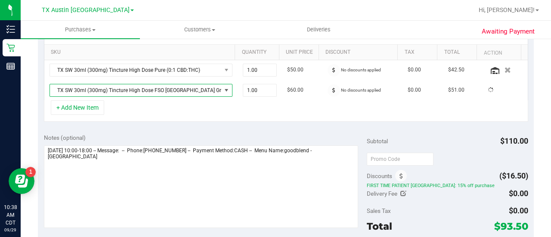
click at [208, 111] on div "+ Add New Item" at bounding box center [286, 111] width 485 height 22
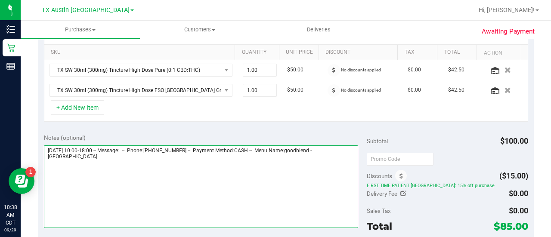
click at [191, 156] on textarea at bounding box center [201, 187] width 314 height 83
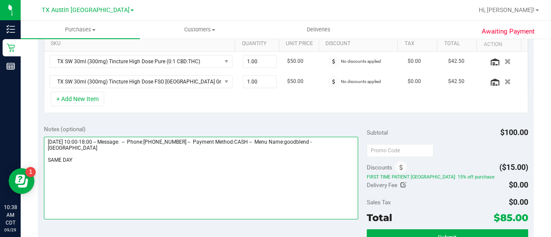
scroll to position [218, 0]
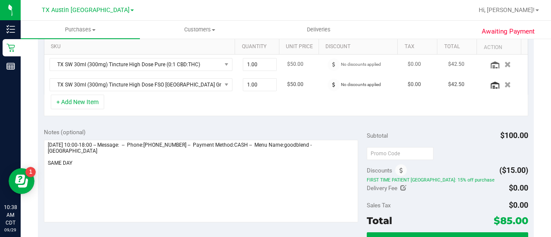
click at [341, 60] on div "No discounts applied" at bounding box center [361, 65] width 40 height 12
click at [330, 64] on span at bounding box center [334, 65] width 12 height 12
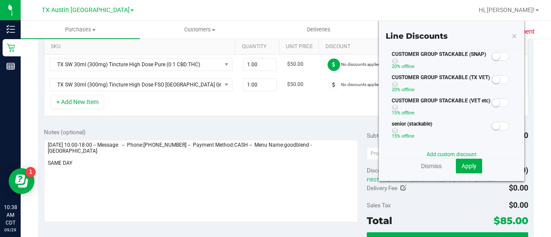
click at [492, 54] on small at bounding box center [496, 57] width 8 height 8
click at [462, 169] on span "Apply" at bounding box center [469, 166] width 15 height 7
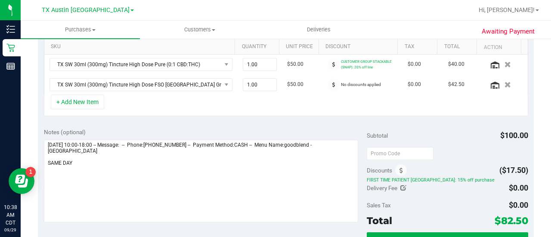
click at [328, 82] on span at bounding box center [334, 85] width 12 height 12
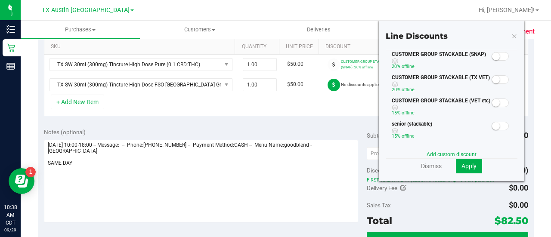
click at [492, 60] on span at bounding box center [500, 56] width 17 height 9
click at [469, 165] on span "Apply" at bounding box center [469, 166] width 15 height 7
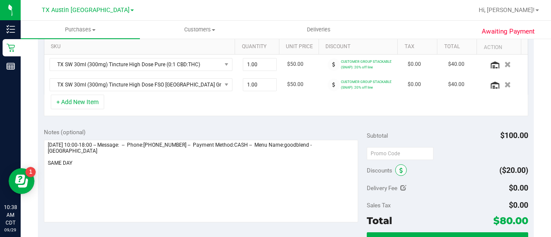
click at [399, 172] on span at bounding box center [401, 171] width 12 height 12
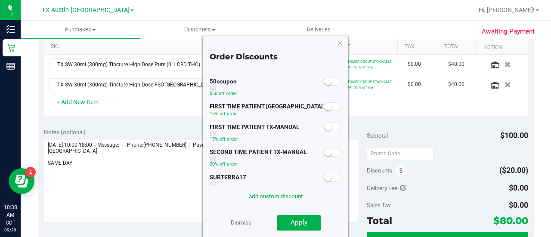
click at [330, 127] on span at bounding box center [332, 127] width 17 height 9
click at [306, 223] on span "Apply" at bounding box center [299, 223] width 17 height 8
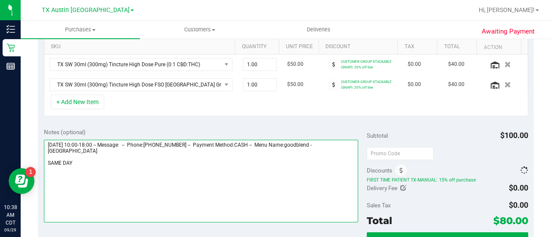
click at [216, 173] on textarea at bounding box center [201, 181] width 314 height 83
click at [72, 162] on textarea at bounding box center [201, 181] width 314 height 83
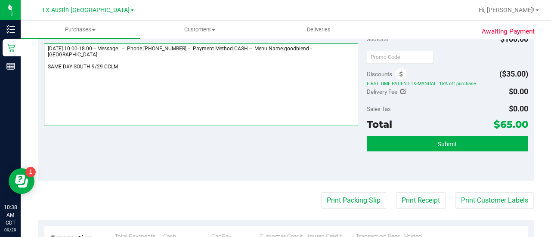
scroll to position [315, 0]
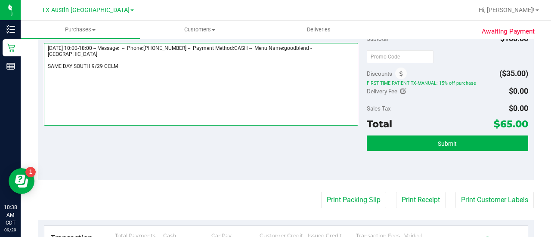
type textarea "Monday 09/29/2025 10:00-18:00 -- Message: -- Phone:7373430359 -- Payment Method…"
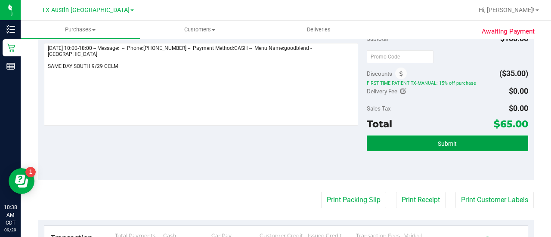
click at [433, 146] on button "Submit" at bounding box center [448, 144] width 162 height 16
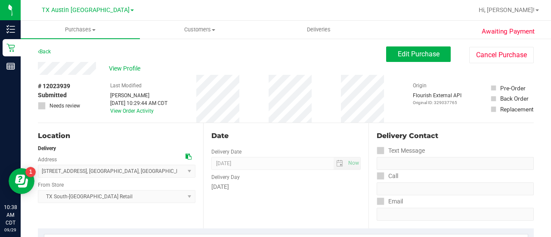
click at [130, 63] on div "View Profile" at bounding box center [212, 68] width 348 height 13
click at [129, 74] on div "View Profile" at bounding box center [212, 68] width 348 height 13
click at [129, 71] on span "View Profile" at bounding box center [126, 68] width 34 height 9
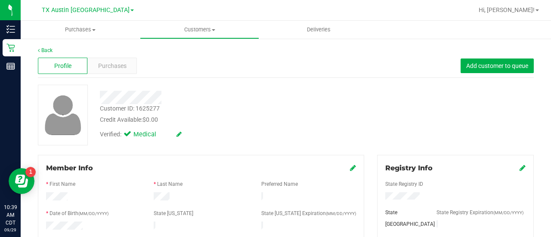
click at [94, 77] on div "Profile Purchases Add customer to queue" at bounding box center [286, 66] width 496 height 24
click at [116, 55] on div "Profile Purchases Add customer to queue" at bounding box center [286, 66] width 496 height 24
click at [115, 62] on span "Purchases" at bounding box center [112, 66] width 28 height 9
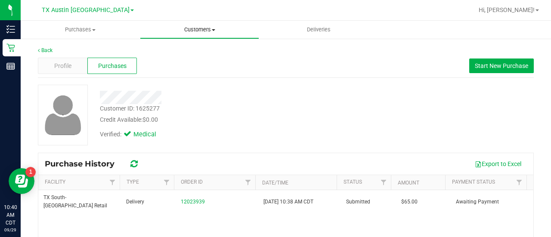
click at [194, 33] on span "Customers" at bounding box center [199, 30] width 118 height 8
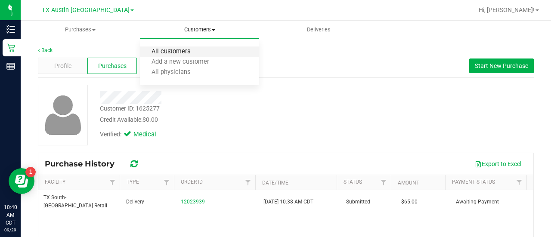
click at [184, 52] on span "All customers" at bounding box center [171, 51] width 62 height 7
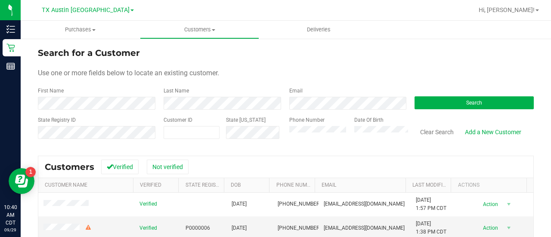
click at [302, 91] on div "Email" at bounding box center [346, 98] width 126 height 23
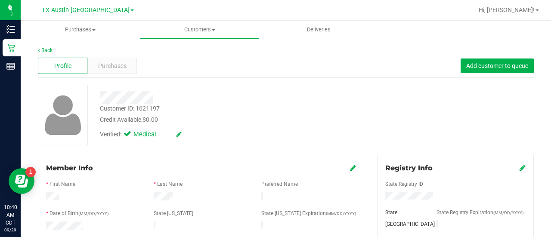
click at [271, 103] on div at bounding box center [220, 97] width 255 height 13
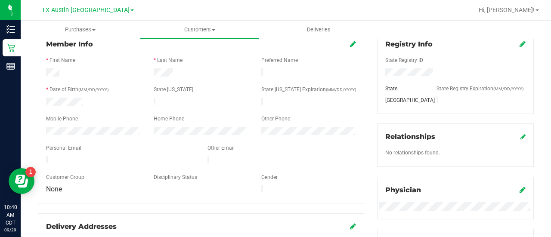
scroll to position [112, 0]
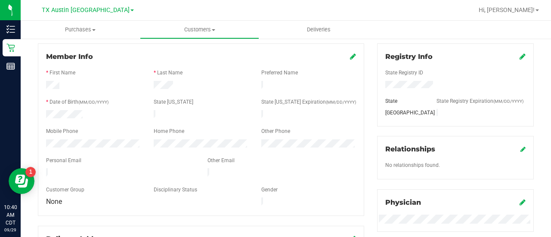
click at [232, 170] on div at bounding box center [282, 173] width 162 height 10
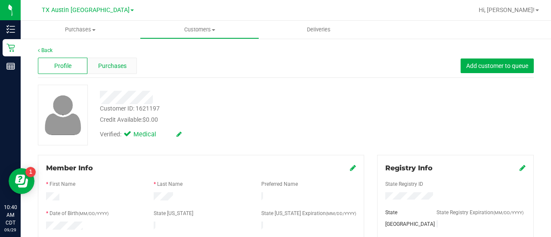
drag, startPoint x: 121, startPoint y: 56, endPoint x: 118, endPoint y: 61, distance: 5.8
click at [120, 56] on div "Profile Purchases Add customer to queue" at bounding box center [286, 66] width 496 height 24
click at [114, 67] on span "Purchases" at bounding box center [112, 66] width 28 height 9
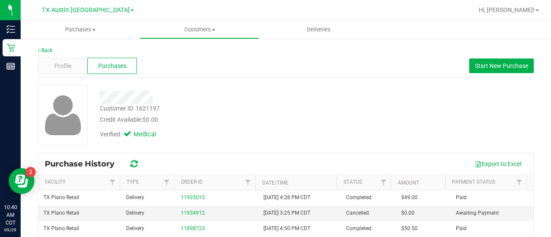
click at [254, 130] on div "Verified: Medical" at bounding box center [220, 133] width 255 height 19
click at [255, 100] on div at bounding box center [220, 97] width 255 height 13
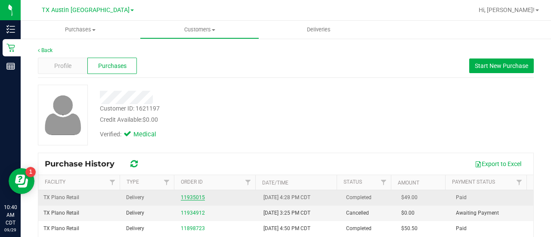
click at [191, 198] on link "11935015" at bounding box center [193, 198] width 24 height 6
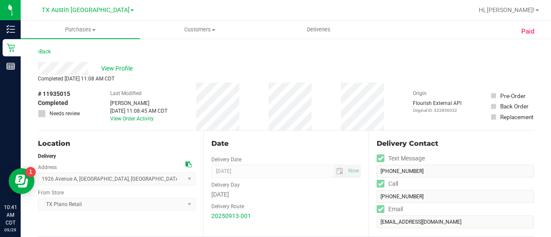
click at [320, 145] on div "Date" at bounding box center [285, 144] width 149 height 10
click at [171, 131] on div "Location Delivery Address 1926 Avenue A , Grand Prairie , TX 75051 Select addre…" at bounding box center [120, 184] width 165 height 106
click at [115, 64] on span "View Profile" at bounding box center [118, 68] width 34 height 9
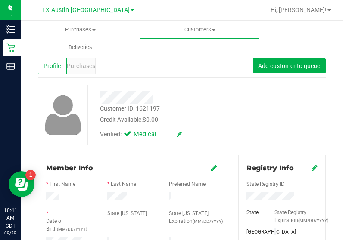
drag, startPoint x: 213, startPoint y: 105, endPoint x: 280, endPoint y: 106, distance: 67.6
click at [213, 105] on div "Customer ID: 1621197 Credit Available: $0.00" at bounding box center [168, 114] width 150 height 20
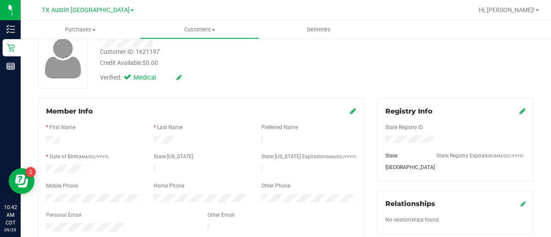
scroll to position [40, 0]
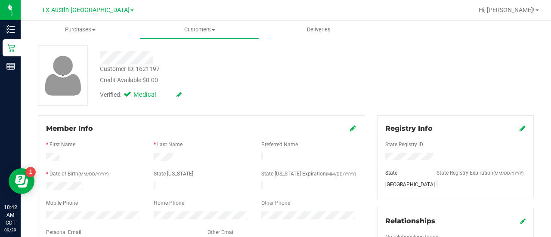
click at [229, 80] on div "Credit Available: $0.00" at bounding box center [221, 80] width 242 height 9
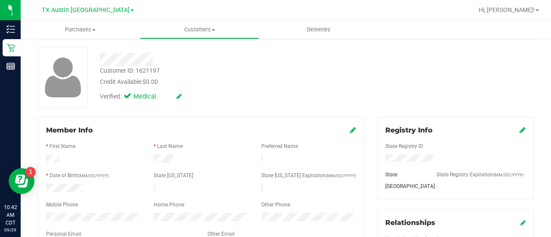
scroll to position [0, 0]
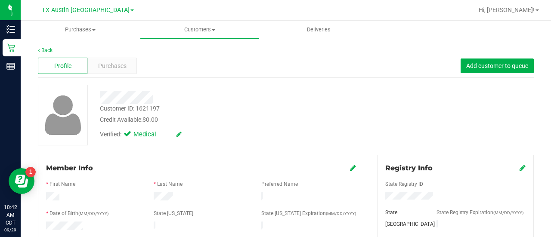
click at [231, 142] on div "Verified: Medical" at bounding box center [220, 133] width 255 height 19
click at [85, 63] on div "Profile" at bounding box center [63, 66] width 50 height 16
click at [113, 63] on span "Purchases" at bounding box center [112, 66] width 28 height 9
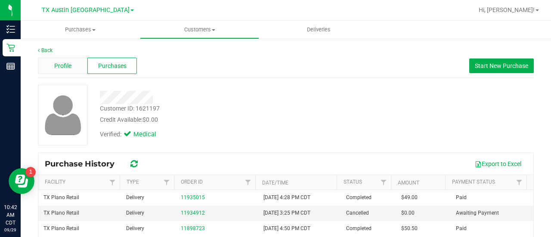
click at [75, 59] on div "Profile" at bounding box center [63, 66] width 50 height 16
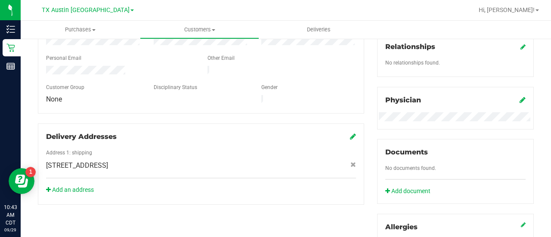
scroll to position [221, 0]
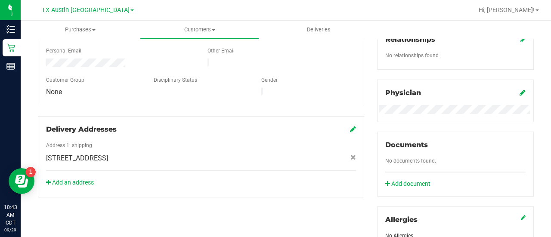
click at [152, 157] on div "Address 1: shipping 1926 Avenue A , Grand Prairie , TX 75051" at bounding box center [201, 157] width 310 height 30
click at [108, 153] on span "1926 Avenue A , Grand Prairie , TX 75051" at bounding box center [77, 158] width 62 height 10
copy div "1926 Avenue A , Grand Prairie , TX 75051"
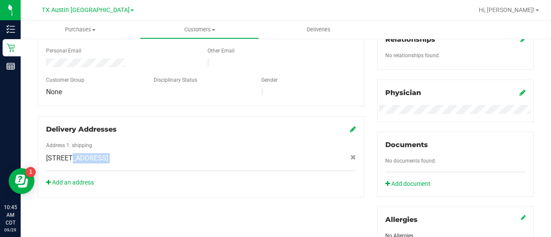
click at [108, 153] on span "1926 Avenue A , Grand Prairie , TX 75051" at bounding box center [77, 158] width 62 height 10
copy div "1926 Avenue A , Grand Prairie , TX 75051"
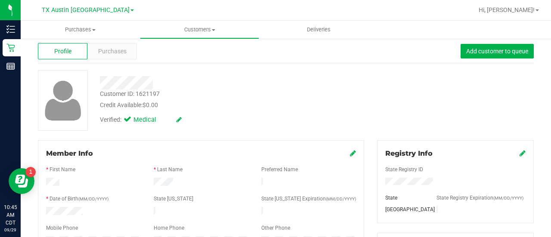
scroll to position [0, 0]
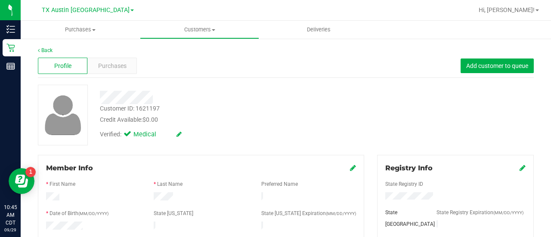
click at [116, 65] on span "Purchases" at bounding box center [112, 66] width 28 height 9
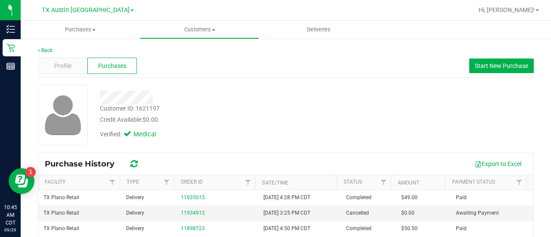
click at [217, 101] on div at bounding box center [220, 97] width 255 height 13
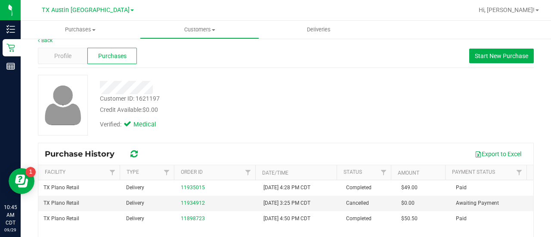
scroll to position [12, 0]
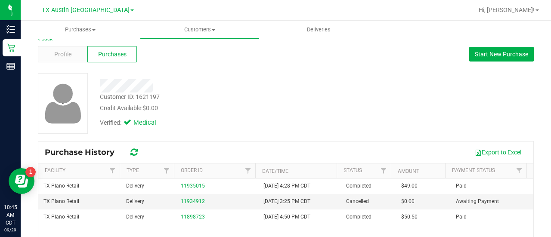
click at [311, 87] on div at bounding box center [220, 85] width 255 height 13
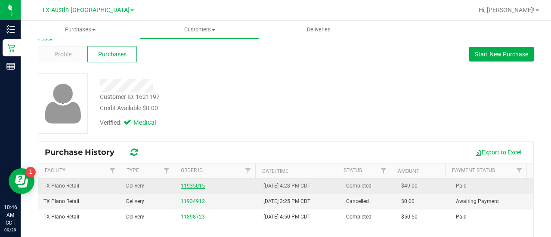
click at [181, 185] on link "11935015" at bounding box center [193, 186] width 24 height 6
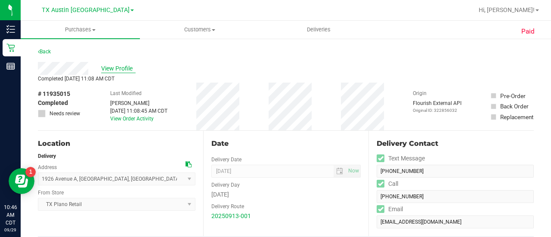
click at [117, 67] on span "View Profile" at bounding box center [118, 68] width 34 height 9
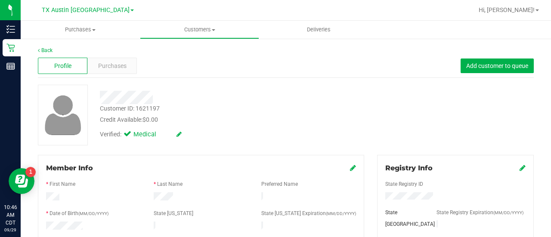
drag, startPoint x: 551, startPoint y: 22, endPoint x: 551, endPoint y: 80, distance: 57.7
click at [551, 80] on div "Purchases Summary of purchases Fulfillment All purchases Customers All customer…" at bounding box center [286, 129] width 531 height 217
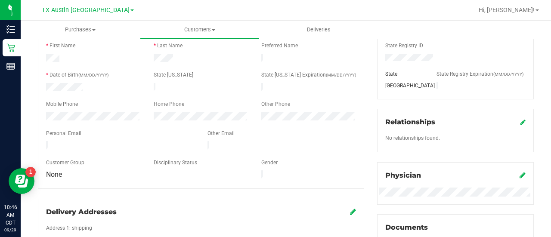
scroll to position [154, 0]
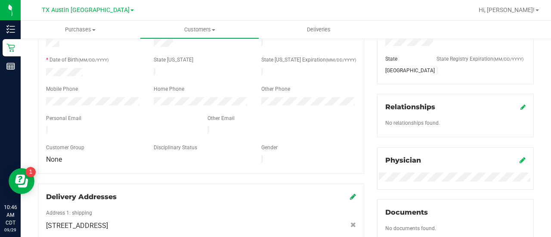
click at [253, 184] on div "Delivery Addresses Address 1: shipping 1926 Avenue A , Grand Prairie , TX 75051…" at bounding box center [201, 224] width 327 height 81
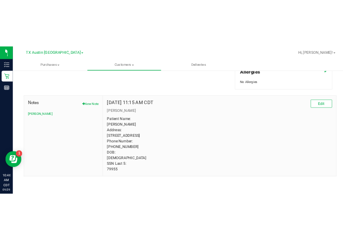
scroll to position [0, 0]
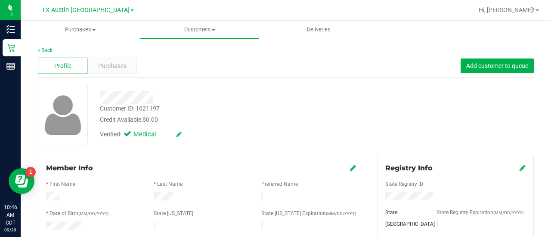
click at [224, 103] on div at bounding box center [220, 97] width 255 height 13
click at [264, 94] on div at bounding box center [220, 97] width 255 height 13
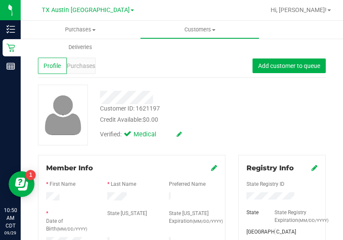
click at [343, 30] on html "Inventory Retail Reports 10:50 AM CDT 09/29/2025 09/29 TX Austin DC Hi, Lauren!…" at bounding box center [171, 120] width 343 height 240
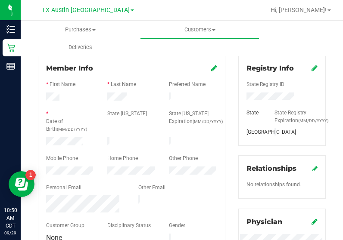
scroll to position [112, 0]
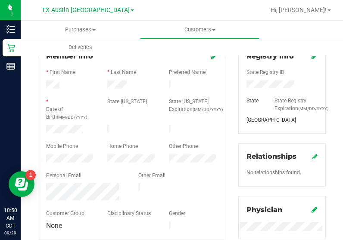
click at [79, 152] on div at bounding box center [131, 153] width 171 height 2
click at [119, 88] on div at bounding box center [131, 86] width 61 height 10
click at [59, 118] on span "(MM/DD/YYYY)" at bounding box center [72, 117] width 30 height 5
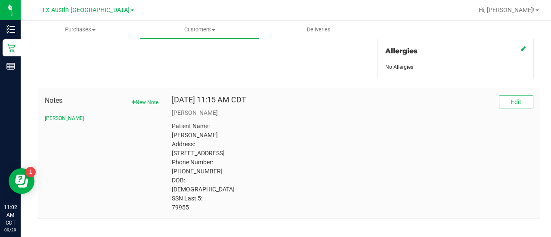
scroll to position [0, 0]
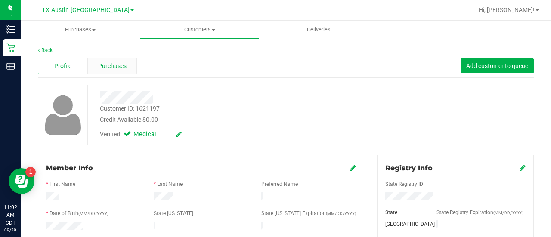
click at [106, 65] on span "Purchases" at bounding box center [112, 66] width 28 height 9
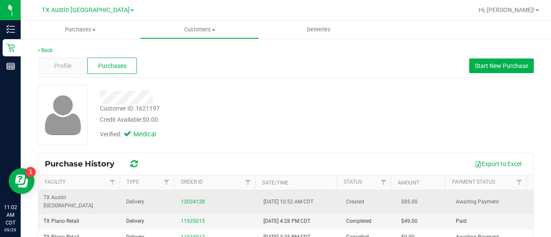
click at [192, 191] on td "12024128" at bounding box center [217, 202] width 83 height 24
click at [192, 199] on link "12024128" at bounding box center [193, 202] width 24 height 6
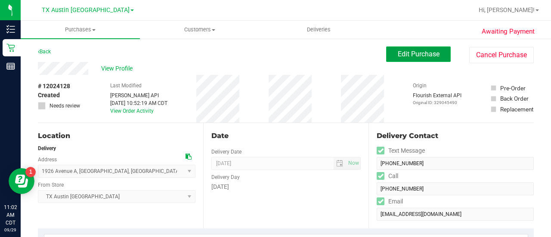
click at [409, 49] on button "Edit Purchase" at bounding box center [418, 55] width 65 height 16
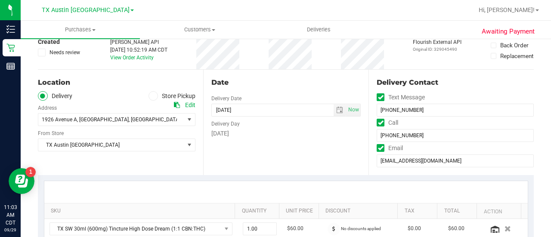
scroll to position [39, 0]
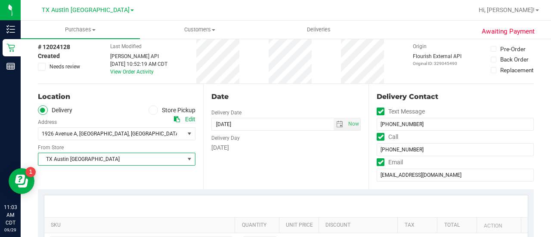
click at [148, 160] on span "TX Austin [GEOGRAPHIC_DATA]" at bounding box center [111, 159] width 146 height 12
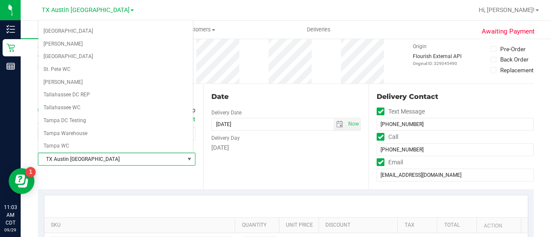
scroll to position [609, 0]
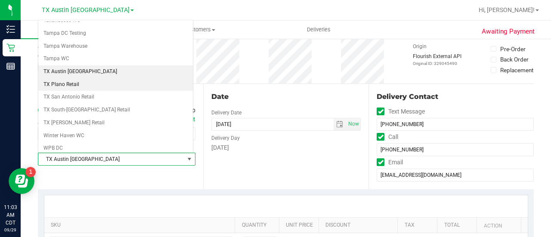
click at [69, 78] on li "TX Plano Retail" at bounding box center [115, 84] width 155 height 13
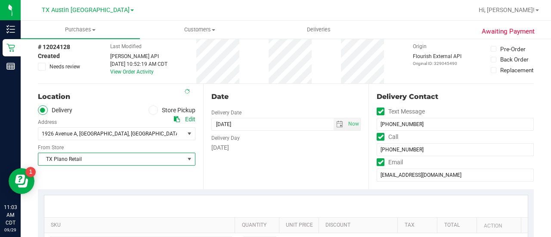
click at [294, 175] on div "Date Delivery Date 10/04/2025 Now 10/04/2025 06:00 PM Now Delivery Day Saturday" at bounding box center [285, 137] width 165 height 106
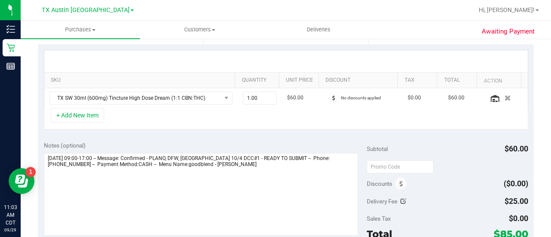
scroll to position [227, 0]
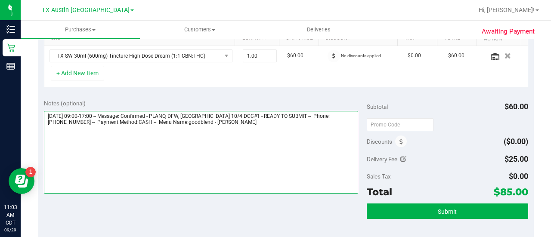
drag, startPoint x: 181, startPoint y: 113, endPoint x: 261, endPoint y: 116, distance: 79.7
click at [261, 116] on textarea at bounding box center [201, 152] width 314 height 83
click at [262, 125] on textarea at bounding box center [201, 152] width 314 height 83
paste textarea "PLANO, DFW, DALLAS 10/4 DCC#1"
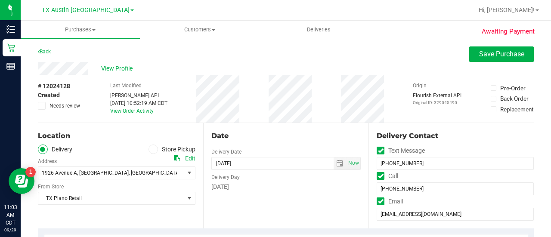
type textarea "Saturday 10/04/2025 09:00-17:00 -- Message: Confirmed - PLANO, DFW, DALLAS 10/4…"
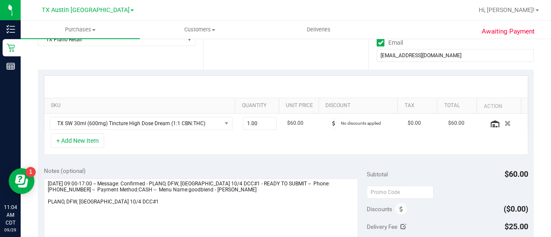
scroll to position [245, 0]
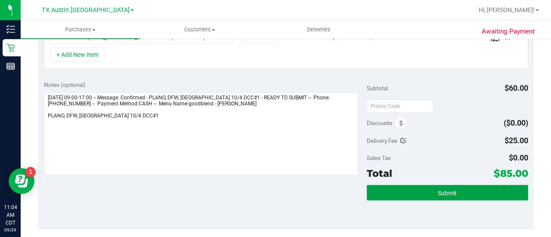
click at [418, 189] on button "Submit" at bounding box center [448, 193] width 162 height 16
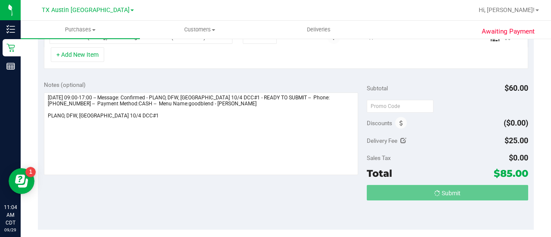
scroll to position [246, 0]
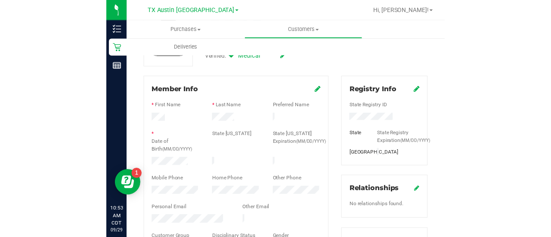
scroll to position [79, 0]
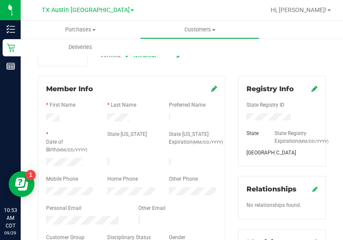
click at [115, 124] on div at bounding box center [131, 127] width 171 height 7
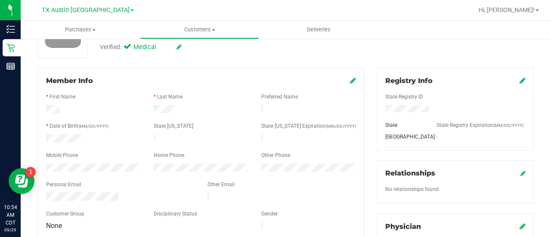
scroll to position [0, 0]
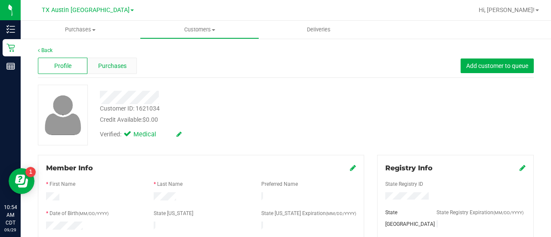
click at [106, 71] on div "Purchases" at bounding box center [112, 66] width 50 height 16
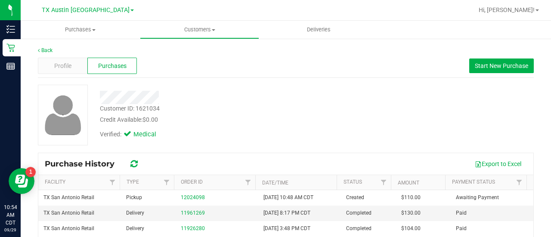
scroll to position [23, 0]
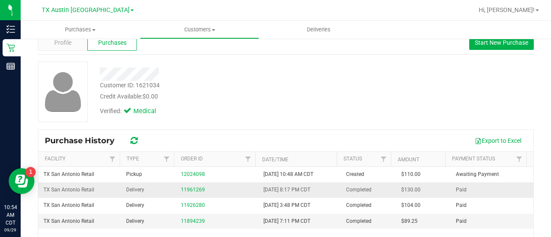
click at [189, 183] on td "11961269" at bounding box center [217, 191] width 83 height 16
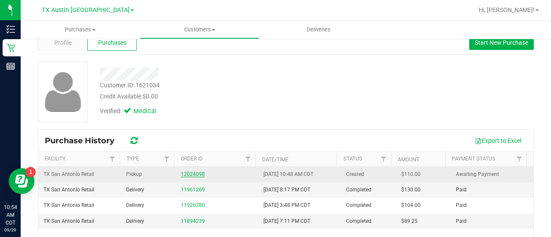
click at [193, 175] on link "12024098" at bounding box center [193, 174] width 24 height 6
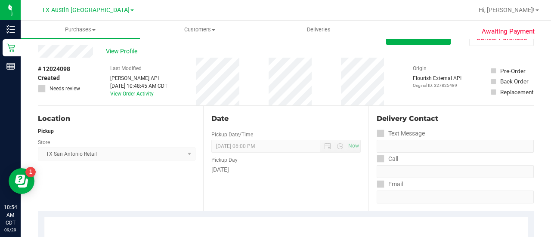
scroll to position [15, 0]
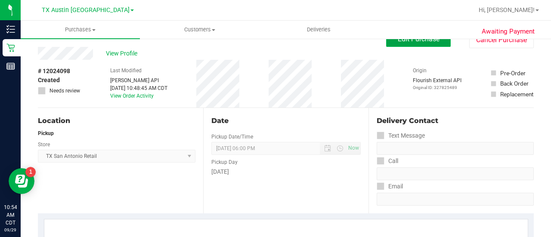
click at [406, 45] on button "Edit Purchase" at bounding box center [418, 39] width 65 height 16
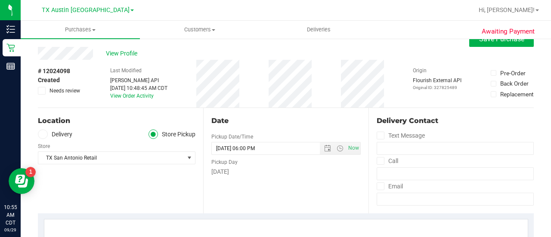
click at [40, 134] on icon at bounding box center [42, 134] width 5 height 0
click at [0, 0] on input "Delivery" at bounding box center [0, 0] width 0 height 0
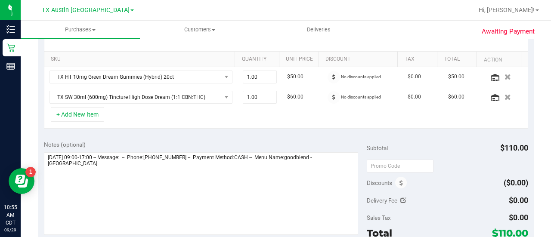
scroll to position [224, 0]
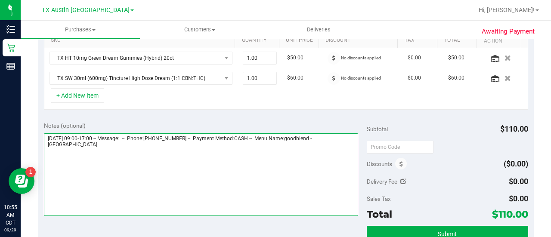
click at [178, 193] on textarea at bounding box center [201, 175] width 314 height 83
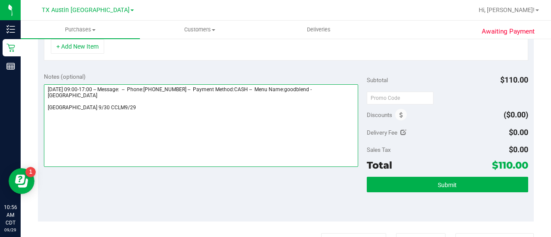
type textarea "Tuesday 09/30/2025 09:00-17:00 -- Message: -- Phone:2107770047 -- Payment Metho…"
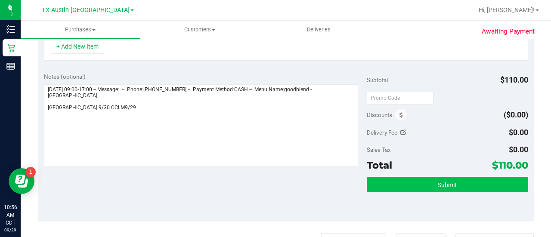
click at [414, 188] on button "Submit" at bounding box center [448, 185] width 162 height 16
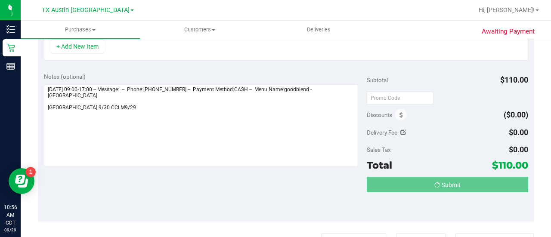
scroll to position [260, 0]
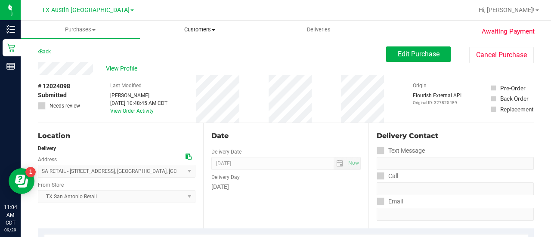
click at [197, 31] on span "Customers" at bounding box center [199, 30] width 118 height 8
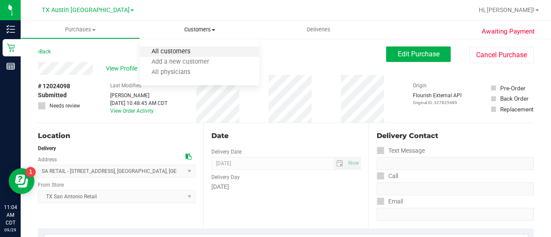
click at [191, 50] on span "All customers" at bounding box center [171, 51] width 62 height 7
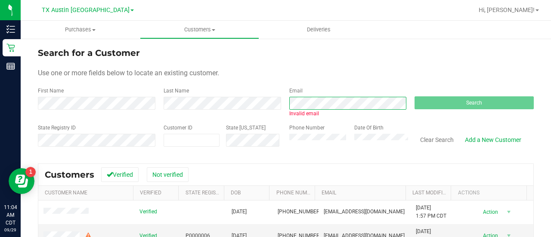
click at [244, 104] on div "First Name Last Name Email Invalid email Search" at bounding box center [286, 102] width 496 height 31
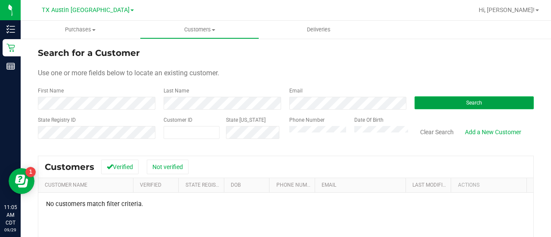
click at [428, 100] on button "Search" at bounding box center [474, 102] width 119 height 13
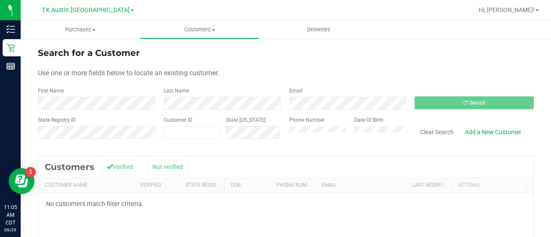
click at [231, 119] on div "State Registry ID Customer ID State [US_STATE] Phone Number Date Of Birth Clear…" at bounding box center [286, 131] width 496 height 31
click at [238, 94] on div "Last Name" at bounding box center [220, 98] width 126 height 23
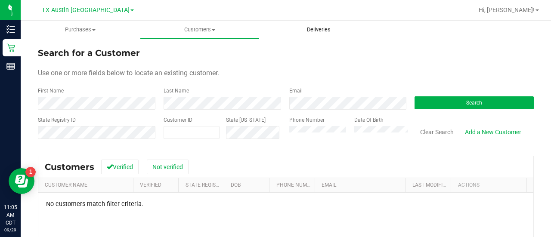
click at [335, 29] on span "Deliveries" at bounding box center [318, 30] width 47 height 8
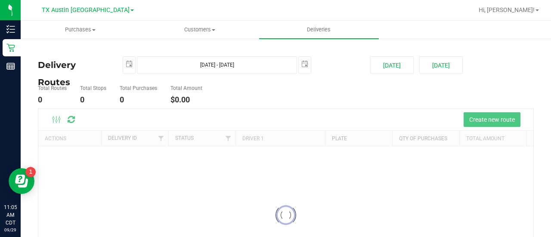
click at [271, 116] on div at bounding box center [285, 215] width 495 height 213
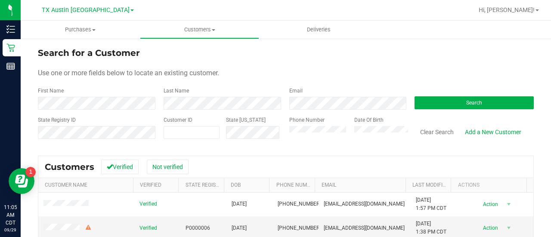
click at [344, 71] on div "Use one or more fields below to locate an existing customer." at bounding box center [286, 73] width 496 height 10
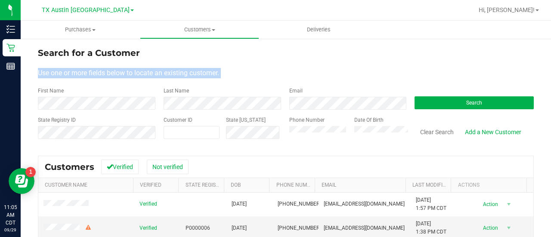
click at [344, 71] on div "Use one or more fields below to locate an existing customer." at bounding box center [286, 73] width 496 height 10
click at [243, 39] on div "Search for a Customer Use one or more fields below to locate an existing custom…" at bounding box center [286, 205] width 531 height 334
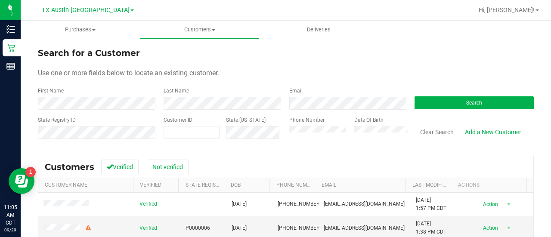
click at [279, 64] on form "Search for a Customer Use one or more fields below to locate an existing custom…" at bounding box center [286, 97] width 496 height 100
click at [283, 143] on div "Phone Number Date Of Birth" at bounding box center [346, 131] width 126 height 31
click at [415, 81] on form "Search for a Customer Use one or more fields below to locate an existing custom…" at bounding box center [286, 97] width 496 height 100
click at [199, 72] on span "Use one or more fields below to locate an existing customer." at bounding box center [128, 73] width 181 height 8
click at [368, 140] on div "Date Of Birth" at bounding box center [378, 131] width 61 height 31
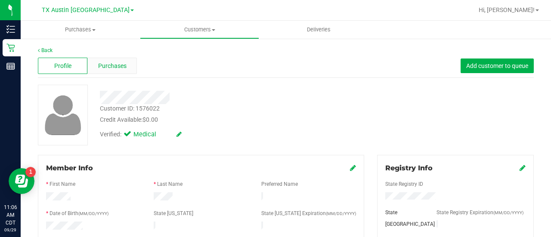
click at [118, 62] on span "Purchases" at bounding box center [112, 66] width 28 height 9
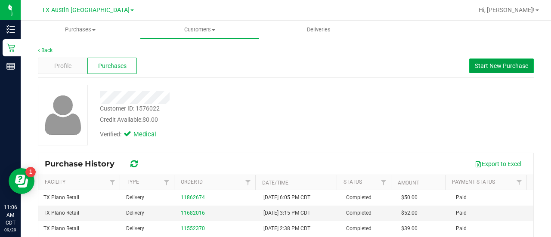
click at [479, 70] on button "Start New Purchase" at bounding box center [502, 66] width 65 height 15
click at [302, 112] on div "Customer ID: 1576022 Credit Available: $0.00" at bounding box center [220, 114] width 255 height 20
click at [480, 74] on div "Profile Purchases Start New Purchase" at bounding box center [286, 66] width 496 height 24
click at [485, 68] on span "Start New Purchase" at bounding box center [501, 65] width 53 height 7
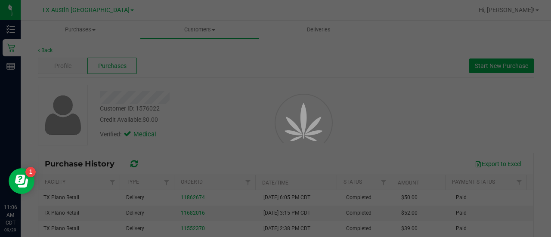
drag, startPoint x: 551, startPoint y: 92, endPoint x: 551, endPoint y: 99, distance: 6.9
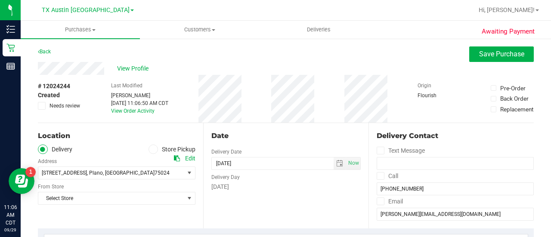
scroll to position [190, 0]
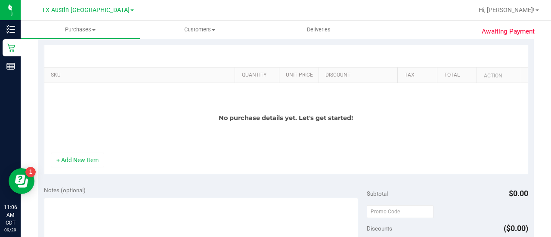
click at [424, 98] on div "No purchase details yet. Let's get started!" at bounding box center [286, 118] width 484 height 70
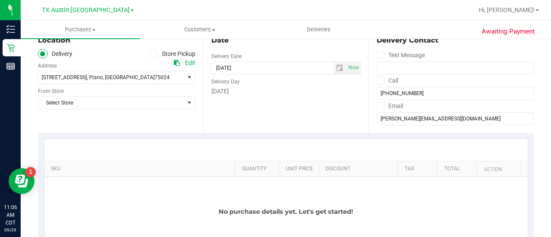
scroll to position [78, 0]
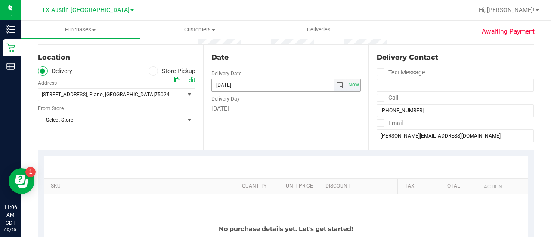
click at [336, 86] on span "select" at bounding box center [339, 85] width 7 height 7
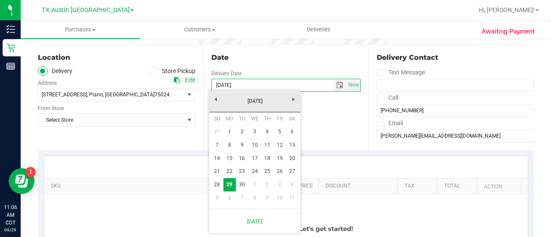
click at [240, 185] on link "30" at bounding box center [242, 184] width 12 height 13
type input "[DATE]"
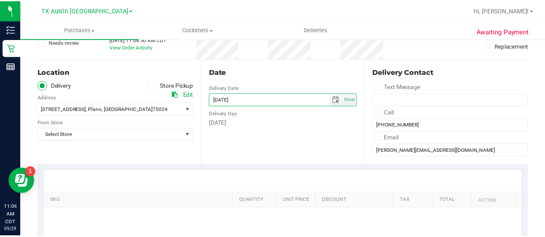
scroll to position [68, 0]
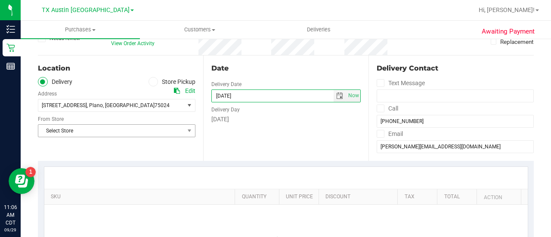
click at [135, 135] on span "Select Store" at bounding box center [111, 131] width 146 height 12
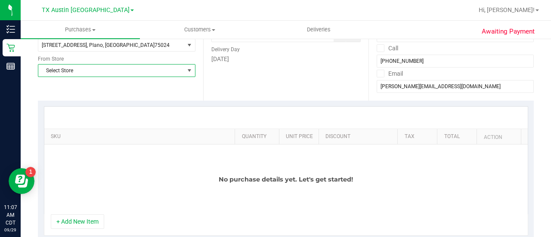
scroll to position [120, 0]
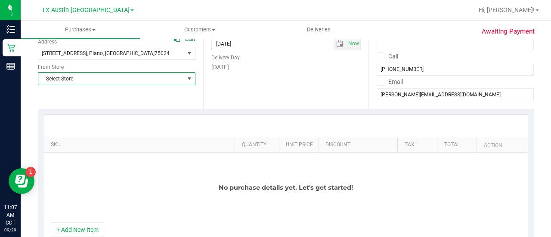
click at [125, 78] on span "Select Store" at bounding box center [111, 79] width 146 height 12
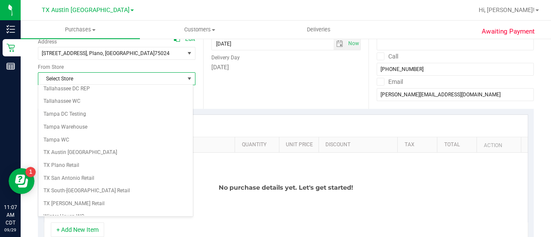
scroll to position [609, 0]
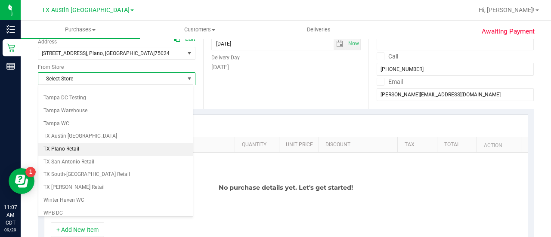
click at [66, 143] on li "TX Plano Retail" at bounding box center [115, 149] width 155 height 13
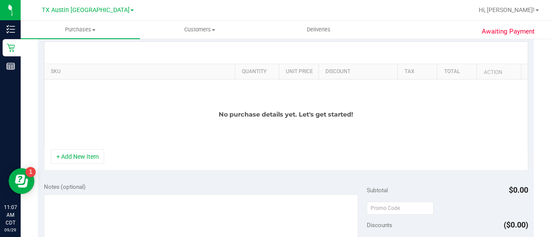
scroll to position [197, 0]
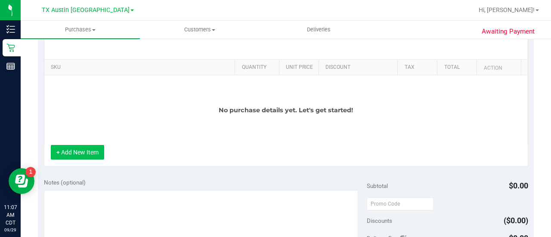
click at [83, 152] on button "+ Add New Item" at bounding box center [77, 152] width 53 height 15
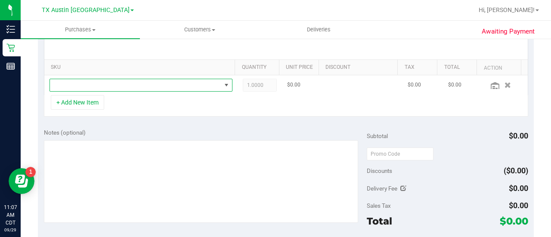
click at [189, 85] on span "NO DATA FOUND" at bounding box center [135, 85] width 171 height 12
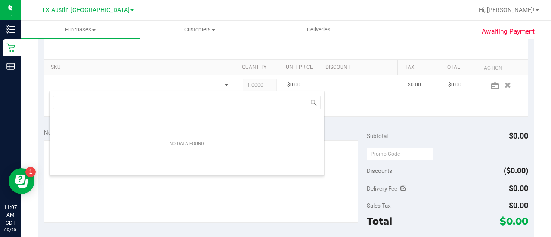
scroll to position [12, 174]
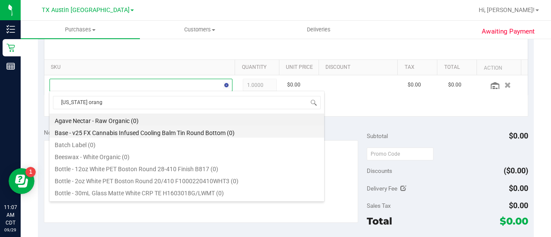
type input "[US_STATE] orange"
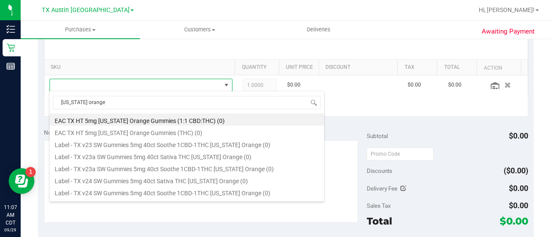
scroll to position [143, 0]
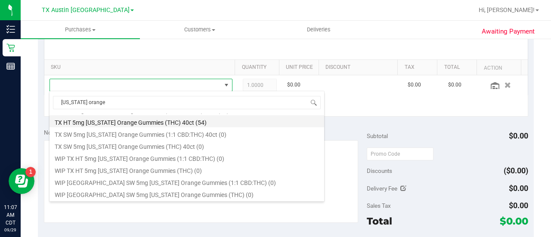
click at [152, 120] on li "TX HT 5mg [US_STATE] Orange Gummies (THC) 40ct (54)" at bounding box center [187, 121] width 275 height 12
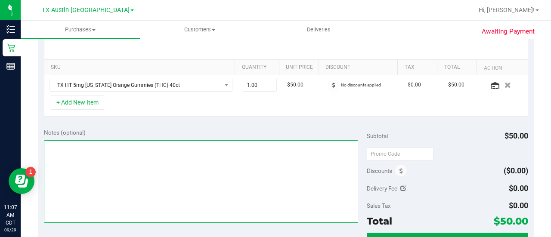
click at [243, 201] on textarea at bounding box center [201, 181] width 314 height 83
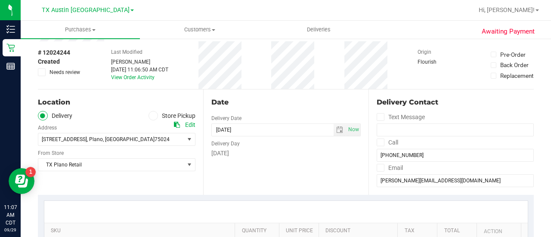
scroll to position [29, 0]
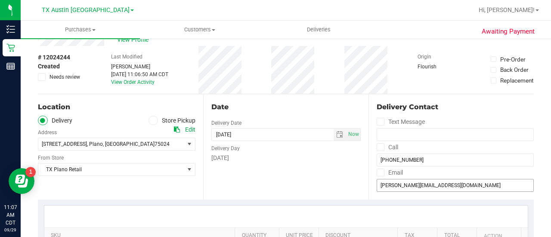
type textarea "PLANO PU 9/30 CCLM9/29"
click at [412, 185] on input "[PERSON_NAME][EMAIL_ADDRESS][DOMAIN_NAME]" at bounding box center [455, 185] width 157 height 13
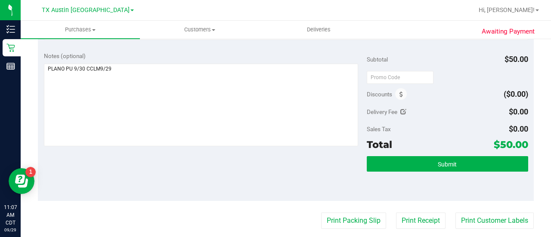
scroll to position [277, 0]
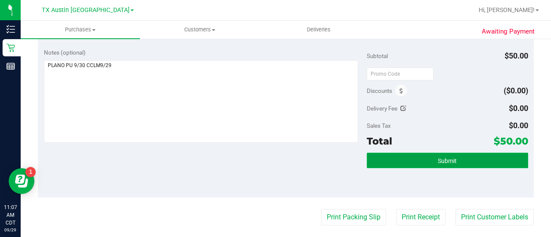
click at [409, 163] on button "Submit" at bounding box center [448, 161] width 162 height 16
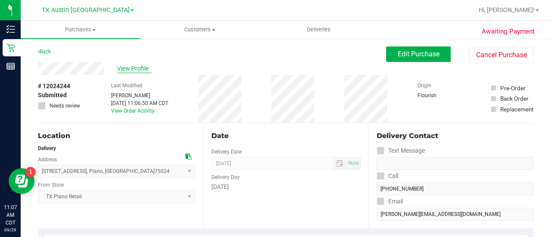
click at [123, 71] on span "View Profile" at bounding box center [134, 68] width 34 height 9
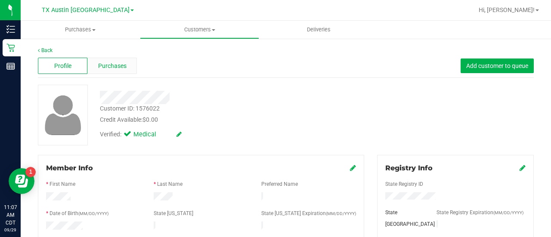
click at [116, 60] on div "Purchases" at bounding box center [112, 66] width 50 height 16
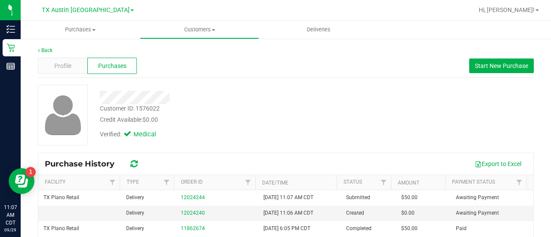
click at [371, 123] on div "Customer ID: 1576022 Credit Available: $0.00 Verified: Medical" at bounding box center [285, 115] width 509 height 61
click at [200, 28] on span "Customers" at bounding box center [199, 30] width 118 height 8
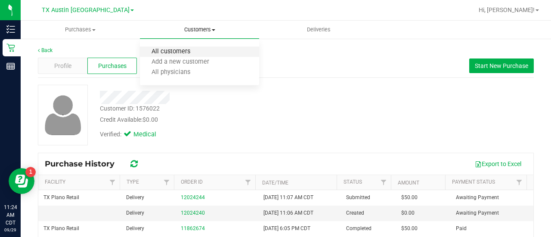
click at [194, 53] on span "All customers" at bounding box center [171, 51] width 62 height 7
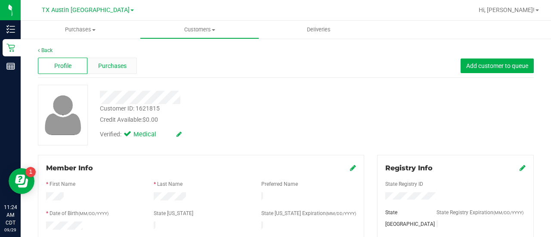
click at [108, 65] on span "Purchases" at bounding box center [112, 66] width 28 height 9
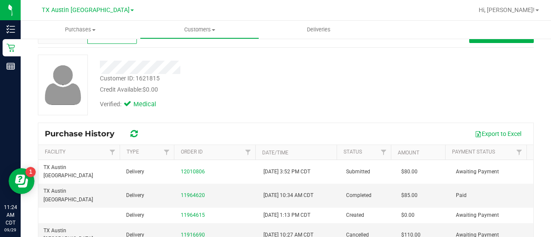
scroll to position [35, 0]
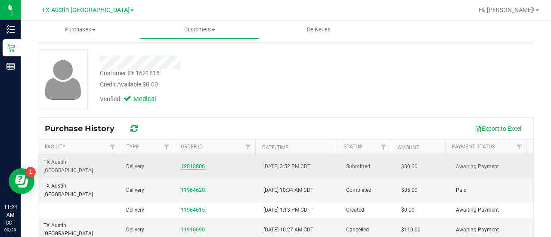
click at [191, 164] on link "12010806" at bounding box center [193, 167] width 24 height 6
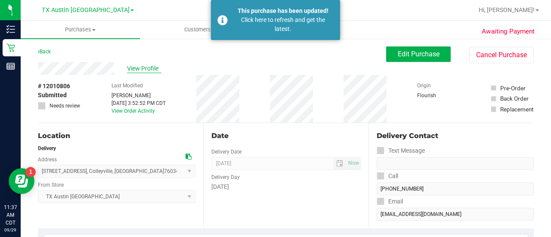
click at [143, 72] on span "View Profile" at bounding box center [144, 68] width 34 height 9
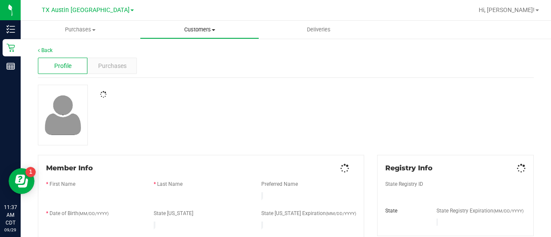
click at [196, 34] on uib-tab-heading "Customers All customers Add a new customer All physicians" at bounding box center [199, 29] width 118 height 17
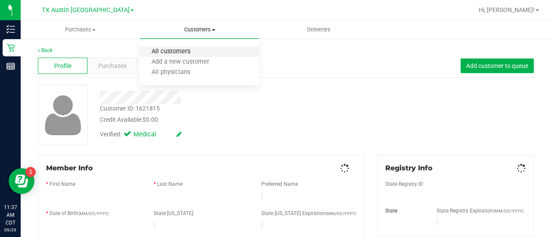
click at [188, 51] on span "All customers" at bounding box center [171, 51] width 62 height 7
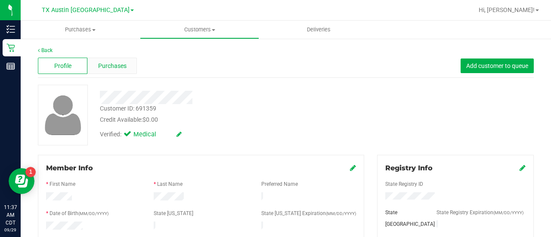
click at [118, 62] on span "Purchases" at bounding box center [112, 66] width 28 height 9
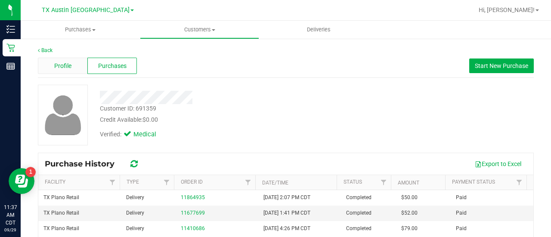
click at [54, 68] on span "Profile" at bounding box center [62, 66] width 17 height 9
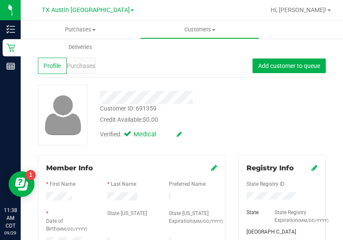
click at [227, 139] on div "Verified: Medical" at bounding box center [168, 133] width 150 height 19
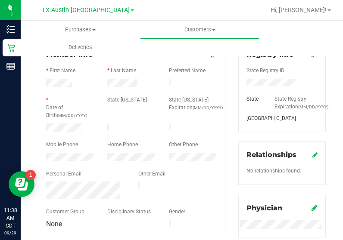
scroll to position [121, 0]
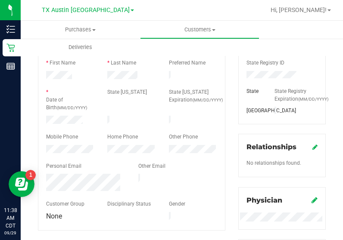
click at [124, 69] on div at bounding box center [131, 70] width 171 height 2
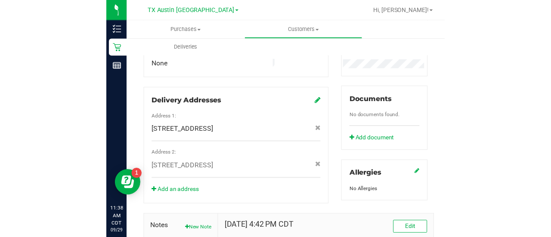
scroll to position [410, 0]
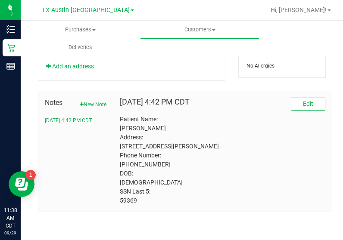
click at [124, 201] on p "Patient Name: [PERSON_NAME] Address: [STREET_ADDRESS][PERSON_NAME] Phone Number…" at bounding box center [222, 160] width 205 height 90
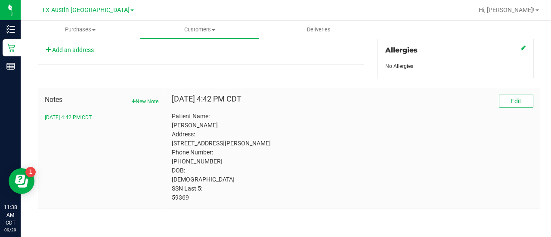
scroll to position [0, 0]
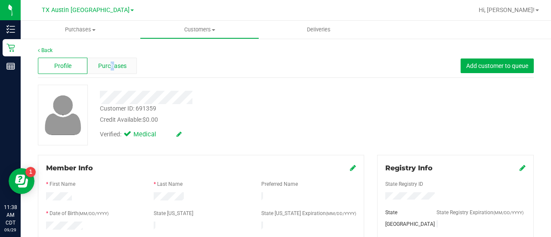
click at [112, 67] on span "Purchases" at bounding box center [112, 66] width 28 height 9
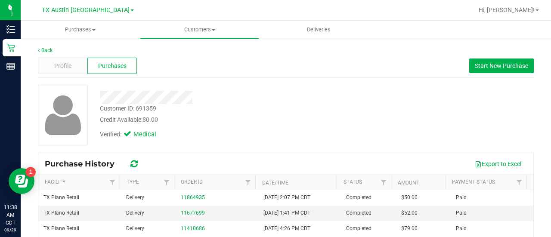
click at [321, 144] on div "Customer ID: 691359 Credit Available: $0.00 Verified: Medical" at bounding box center [285, 115] width 509 height 61
click at [478, 68] on span "Start New Purchase" at bounding box center [501, 65] width 53 height 7
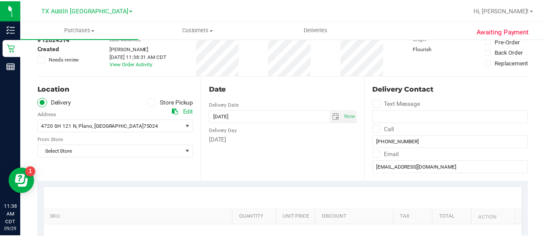
scroll to position [62, 0]
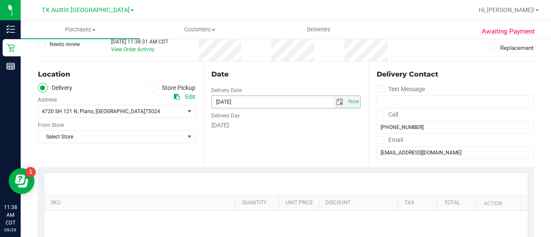
click at [336, 99] on span "select" at bounding box center [339, 102] width 7 height 7
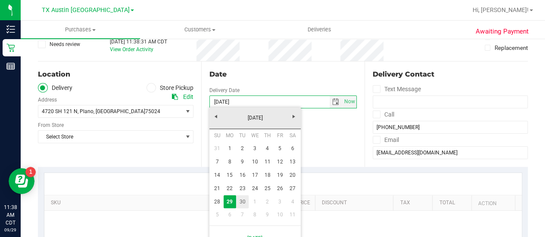
click at [243, 200] on link "30" at bounding box center [242, 202] width 12 height 13
type input "09/30/2025"
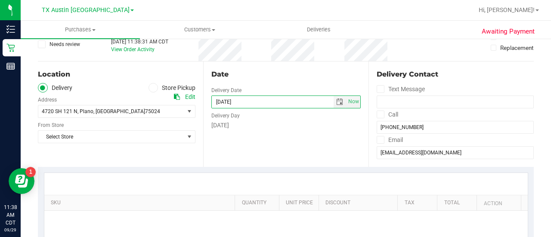
click at [152, 150] on div "Location Delivery Store Pickup Address Edit 4720 SH 121 N , Plano , TX 75024 Se…" at bounding box center [120, 115] width 165 height 106
click at [149, 140] on span "Select Store" at bounding box center [111, 137] width 146 height 12
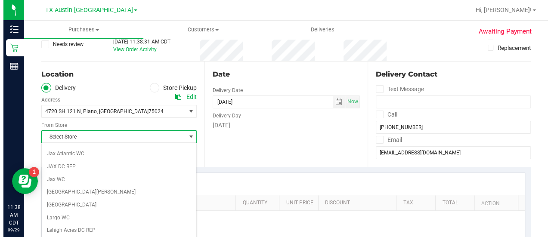
scroll to position [609, 0]
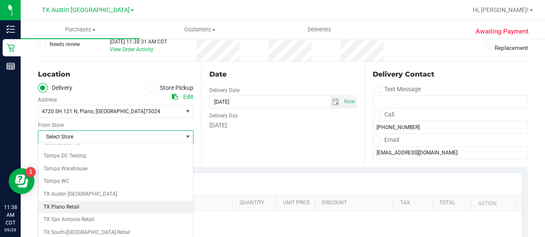
click at [64, 201] on li "TX Plano Retail" at bounding box center [115, 207] width 155 height 13
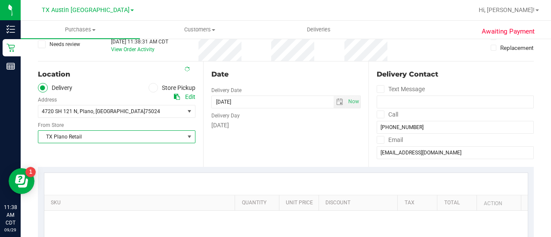
click at [170, 179] on div at bounding box center [286, 184] width 484 height 22
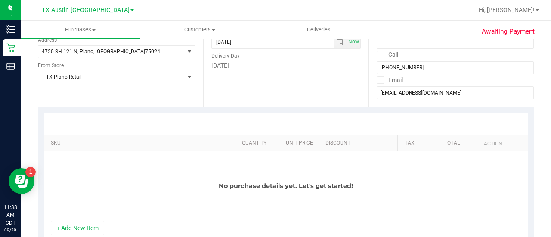
scroll to position [178, 0]
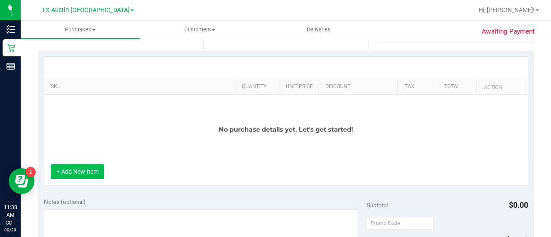
click at [89, 171] on button "+ Add New Item" at bounding box center [77, 172] width 53 height 15
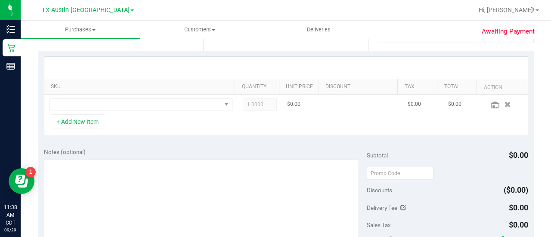
click at [166, 113] on td at bounding box center [140, 105] width 193 height 20
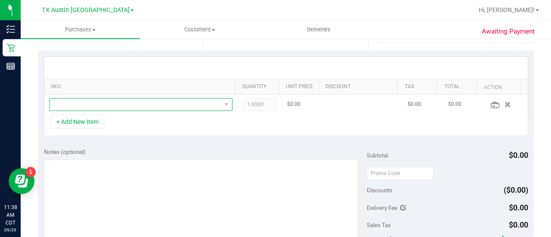
click at [178, 99] on span "NO DATA FOUND" at bounding box center [135, 105] width 171 height 12
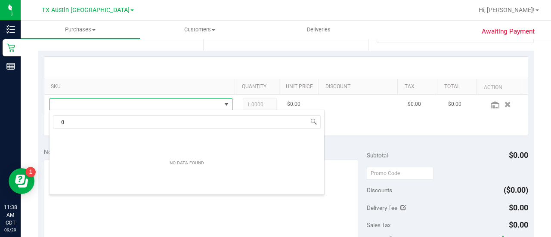
scroll to position [12, 174]
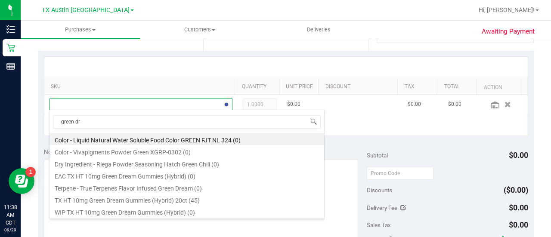
type input "green dre"
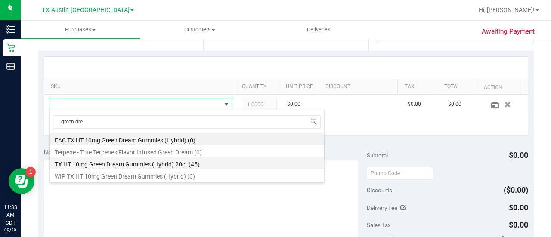
click at [184, 164] on li "TX HT 10mg Green Dream Gummies (Hybrid) 20ct (45)" at bounding box center [187, 163] width 275 height 12
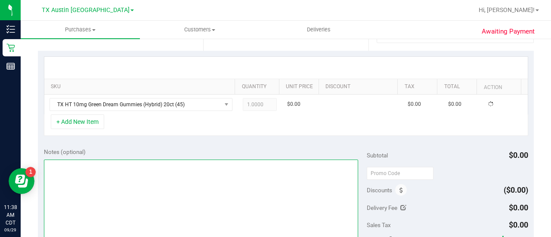
click at [186, 186] on textarea at bounding box center [201, 201] width 314 height 83
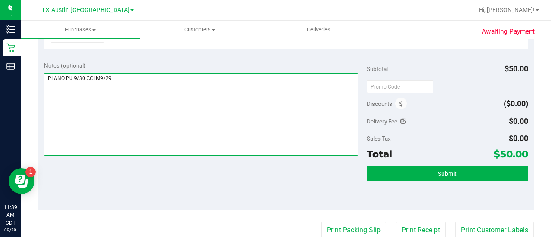
scroll to position [218, 0]
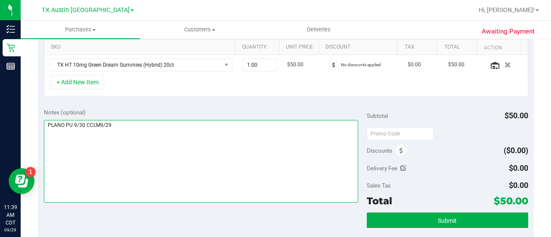
click at [291, 142] on textarea at bounding box center [201, 161] width 314 height 83
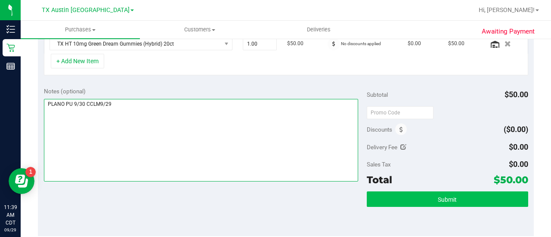
type textarea "PLANO PU 9/30 CCLM9/29"
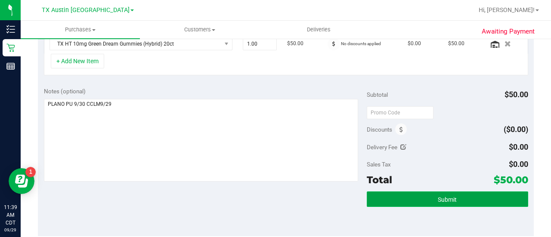
click at [414, 204] on button "Submit" at bounding box center [448, 200] width 162 height 16
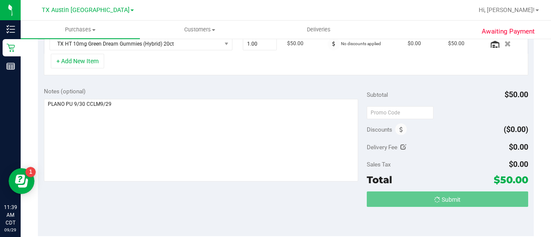
scroll to position [240, 0]
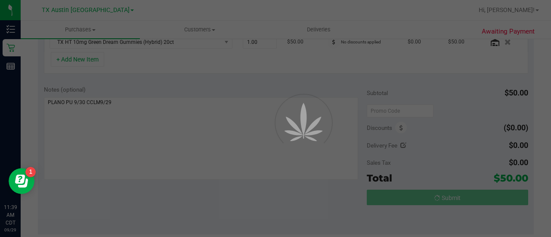
click at [551, 135] on div at bounding box center [275, 118] width 551 height 237
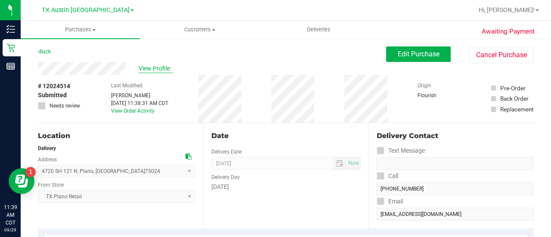
click at [159, 72] on span "View Profile" at bounding box center [156, 68] width 34 height 9
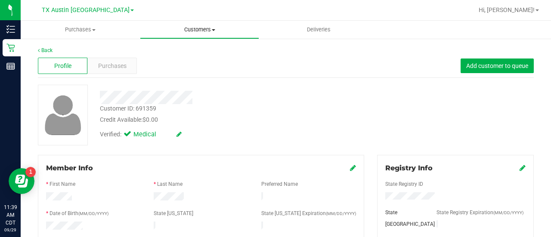
click at [172, 36] on uib-tab-heading "Customers All customers Add a new customer All physicians" at bounding box center [199, 29] width 118 height 17
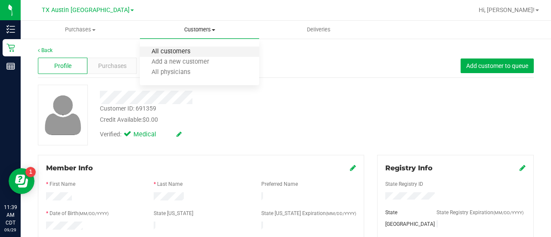
click at [183, 54] on span "All customers" at bounding box center [171, 51] width 62 height 7
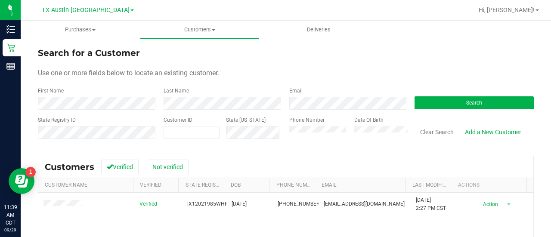
scroll to position [16, 0]
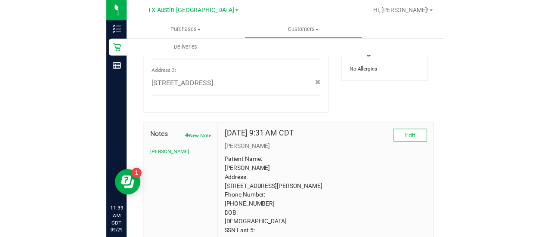
scroll to position [426, 0]
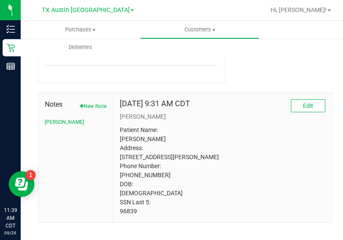
click at [127, 202] on p "Patient Name: Whitney G Rhodes Address: 4804 Indio Ln Sherman, TX, 75092 Phone …" at bounding box center [222, 171] width 205 height 90
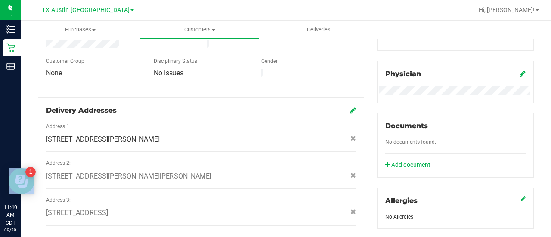
scroll to position [0, 0]
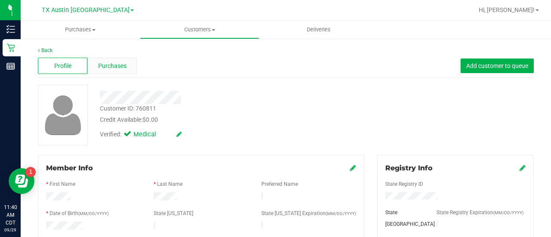
click at [128, 62] on div "Purchases" at bounding box center [112, 66] width 50 height 16
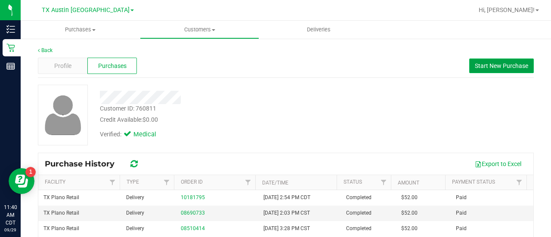
click at [500, 59] on button "Start New Purchase" at bounding box center [502, 66] width 65 height 15
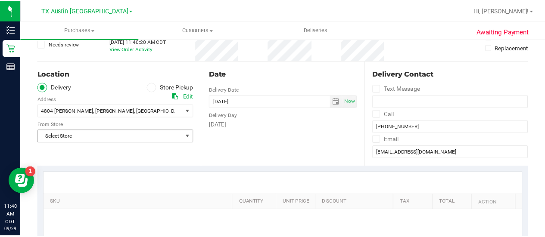
scroll to position [68, 0]
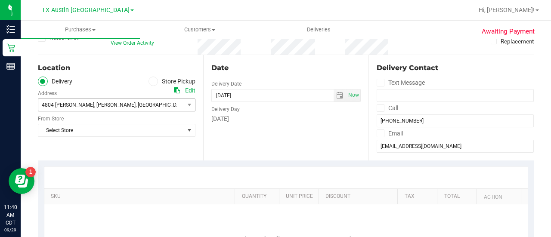
click at [97, 109] on span "4804 Indio Ln , Sherman , TX 75092" at bounding box center [107, 105] width 139 height 12
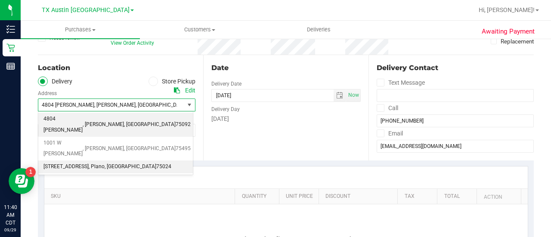
click at [105, 162] on span ", Plano" at bounding box center [97, 167] width 16 height 11
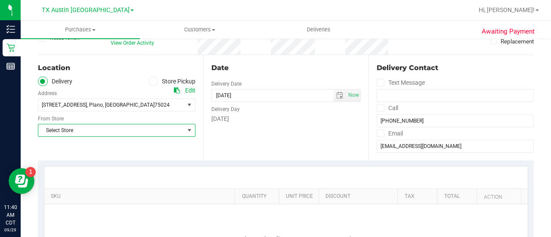
click at [120, 125] on span "Select Store" at bounding box center [111, 130] width 146 height 12
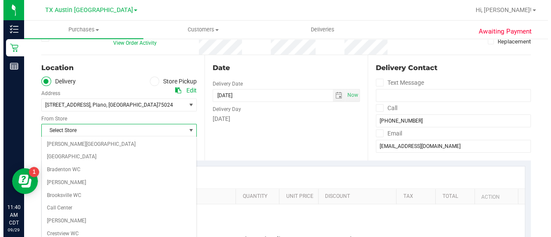
scroll to position [609, 0]
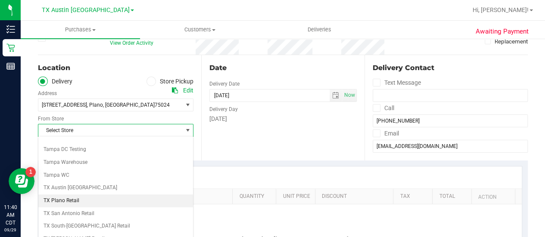
click at [65, 195] on li "TX Plano Retail" at bounding box center [115, 201] width 155 height 13
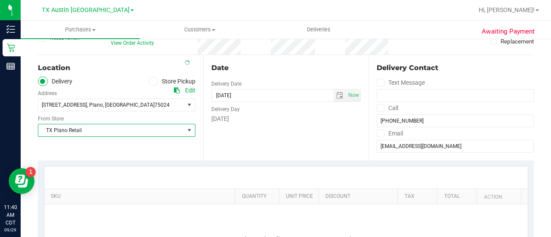
click at [245, 167] on div at bounding box center [286, 178] width 484 height 22
click at [336, 96] on span "select" at bounding box center [339, 95] width 7 height 7
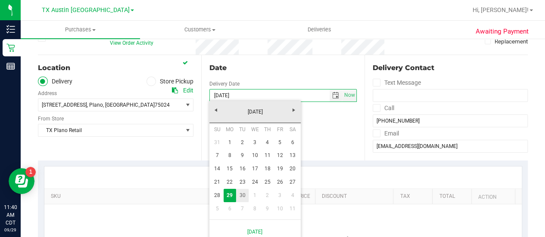
click at [239, 193] on link "30" at bounding box center [242, 195] width 12 height 13
type input "[DATE]"
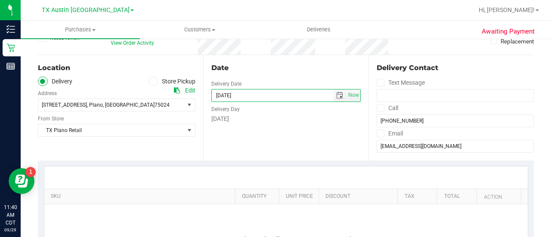
click at [198, 169] on div at bounding box center [286, 178] width 484 height 22
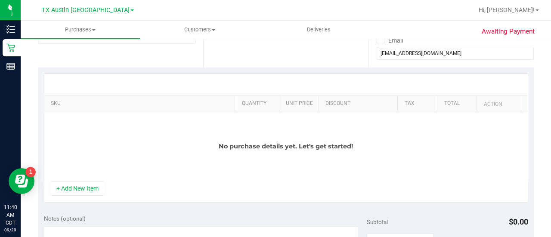
scroll to position [177, 0]
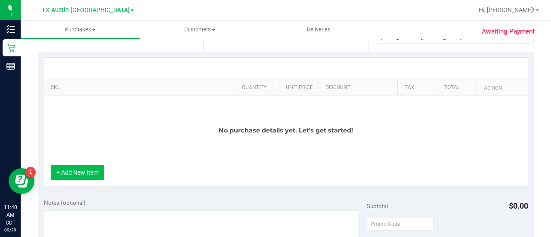
click at [79, 169] on button "+ Add New Item" at bounding box center [77, 172] width 53 height 15
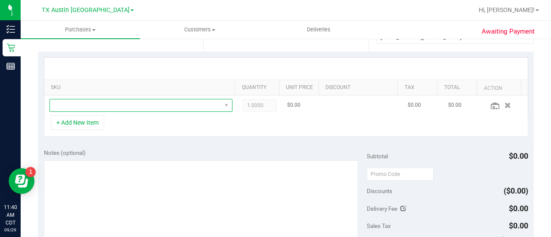
click at [170, 108] on span "NO DATA FOUND" at bounding box center [135, 106] width 171 height 12
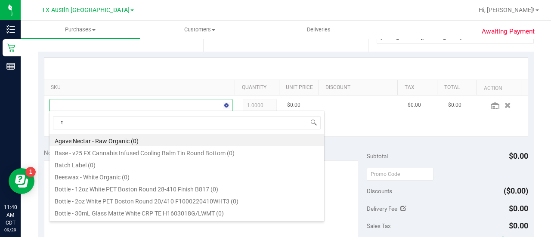
scroll to position [12, 174]
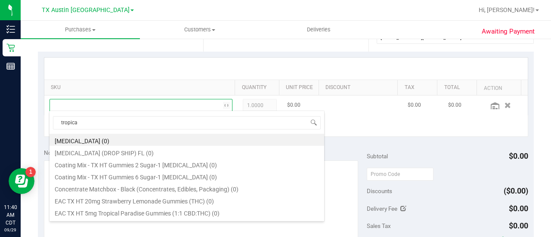
type input "tropical"
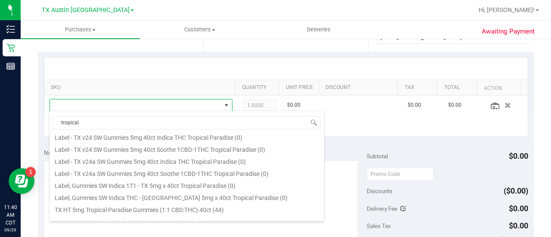
scroll to position [113, 0]
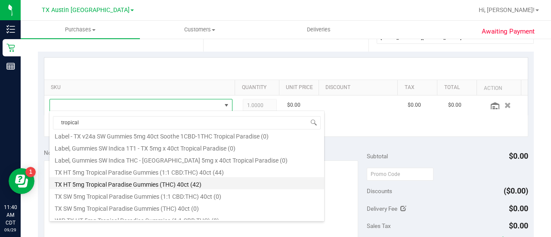
click at [213, 185] on li "TX HT 5mg Tropical Paradise Gummies (THC) 40ct (42)" at bounding box center [187, 183] width 275 height 12
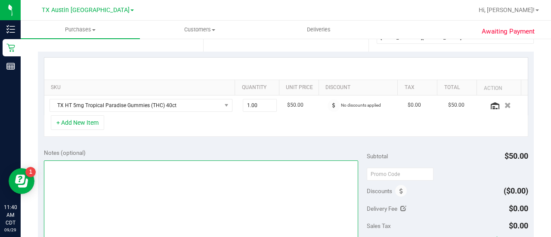
click at [188, 169] on textarea at bounding box center [201, 202] width 314 height 83
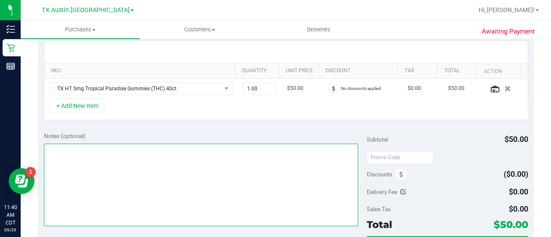
scroll to position [227, 0]
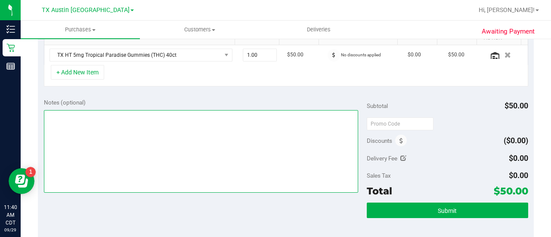
click at [139, 184] on textarea at bounding box center [201, 151] width 314 height 83
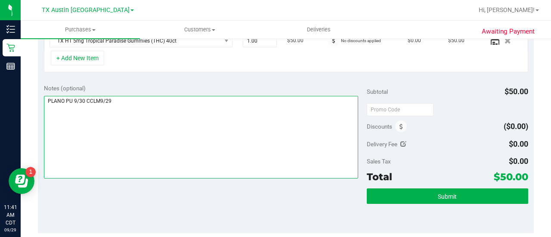
scroll to position [0, 0]
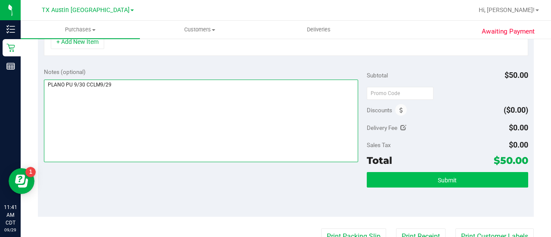
type textarea "PLANO PU 9/30 CCLM9/29"
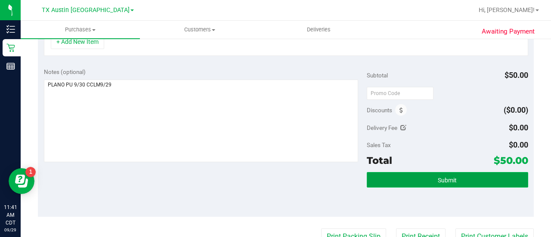
click at [381, 176] on button "Submit" at bounding box center [448, 180] width 162 height 16
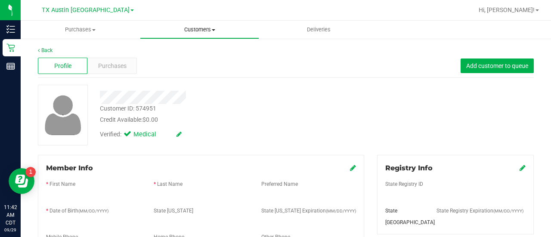
scroll to position [125, 0]
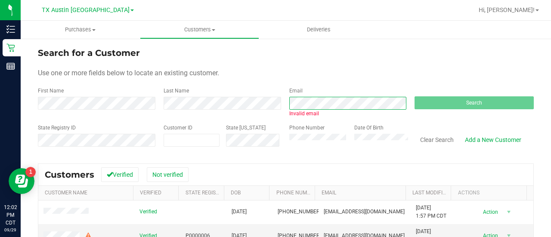
click at [224, 93] on div "First Name Last Name Email Invalid email Search" at bounding box center [286, 102] width 496 height 31
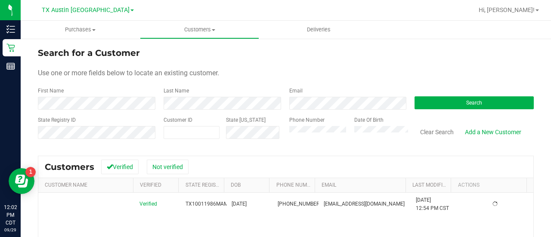
click at [253, 61] on form "Search for a Customer Use one or more fields below to locate an existing custom…" at bounding box center [286, 97] width 496 height 100
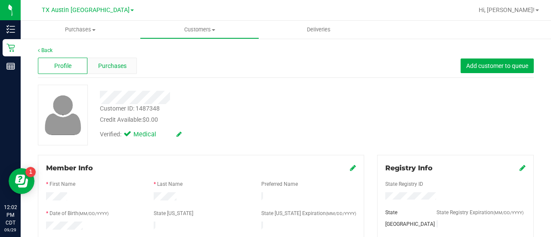
click at [109, 73] on div "Purchases" at bounding box center [112, 66] width 50 height 16
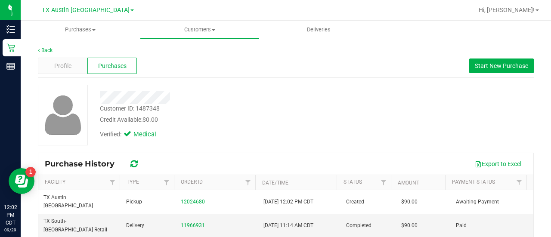
click at [259, 104] on div "Customer ID: 1487348 Credit Available: $0.00" at bounding box center [220, 114] width 255 height 20
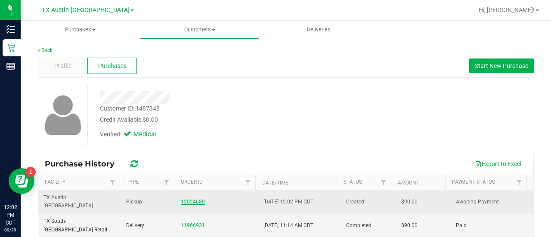
click at [184, 199] on link "12024680" at bounding box center [193, 202] width 24 height 6
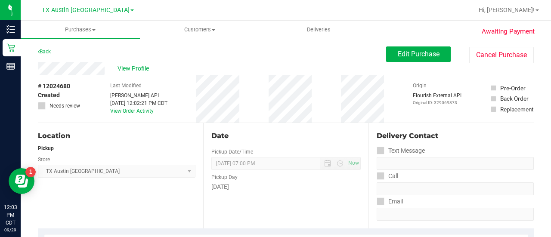
click at [142, 145] on div "Pickup" at bounding box center [117, 149] width 158 height 8
